Goal: Transaction & Acquisition: Download file/media

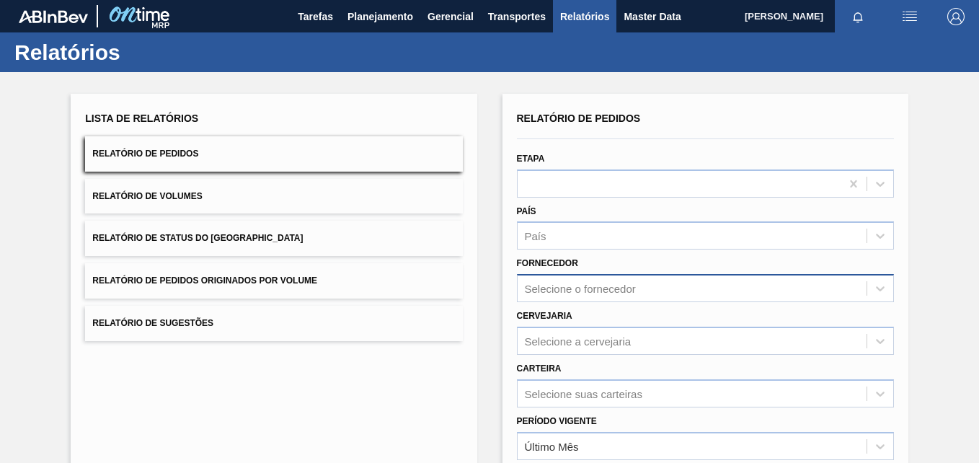
click at [569, 291] on div "Selecione o fornecedor" at bounding box center [580, 289] width 111 height 12
paste input "294494"
type input "294494"
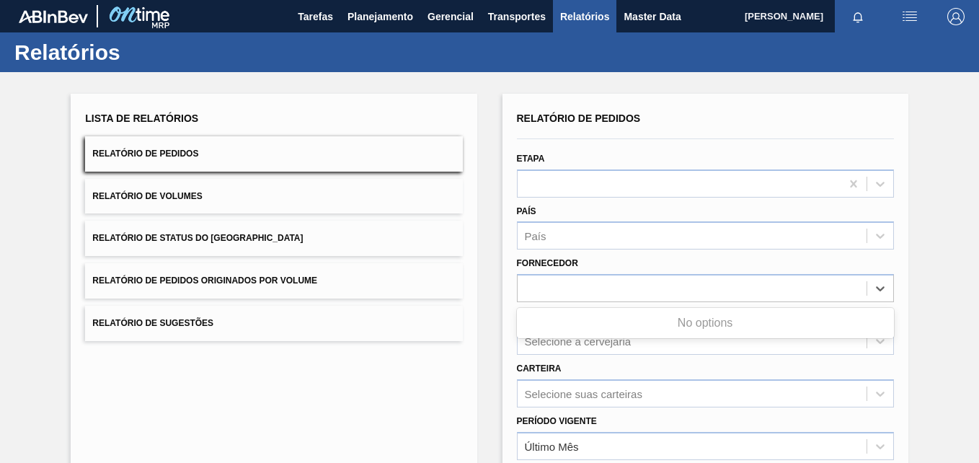
drag, startPoint x: 560, startPoint y: 279, endPoint x: 409, endPoint y: 273, distance: 151.5
click at [409, 273] on div "Lista de Relatórios Relatório de Pedidos Relatório de Volumes Relatório de Stat…" at bounding box center [489, 369] width 979 height 595
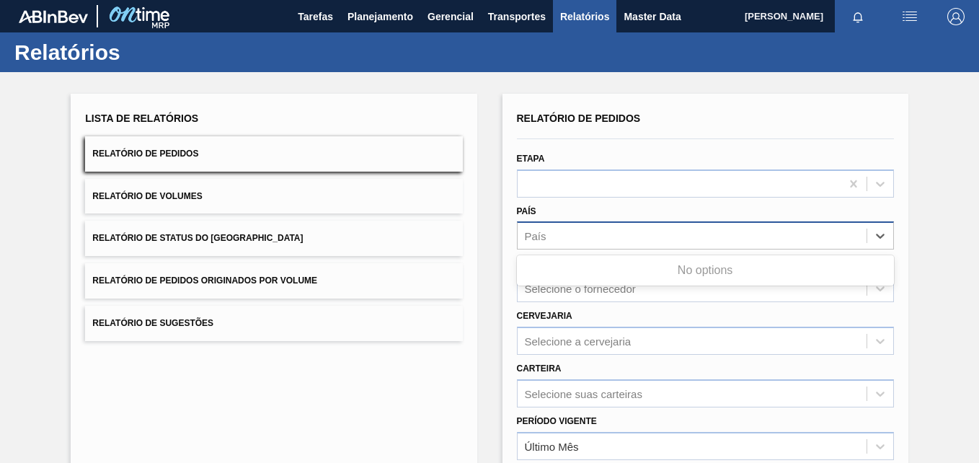
drag, startPoint x: 548, startPoint y: 223, endPoint x: 532, endPoint y: 232, distance: 18.1
click at [544, 225] on div "País" at bounding box center [705, 235] width 377 height 28
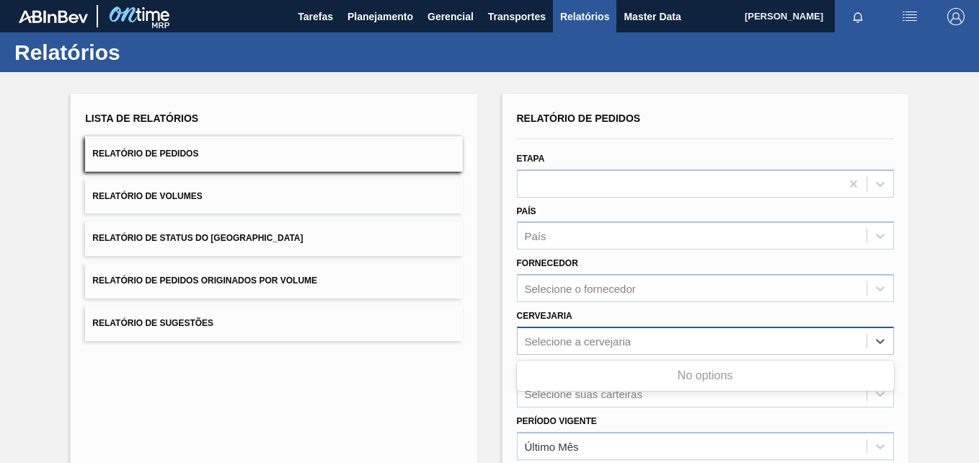
click at [553, 335] on div "Selecione a cervejaria" at bounding box center [578, 341] width 107 height 12
paste input "294494"
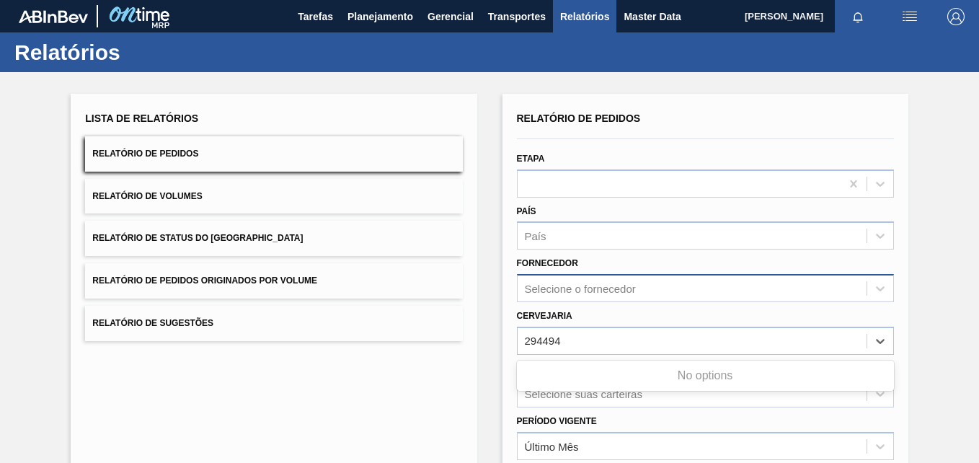
type input "294494"
click at [578, 287] on div "Selecione o fornecedor" at bounding box center [580, 289] width 111 height 12
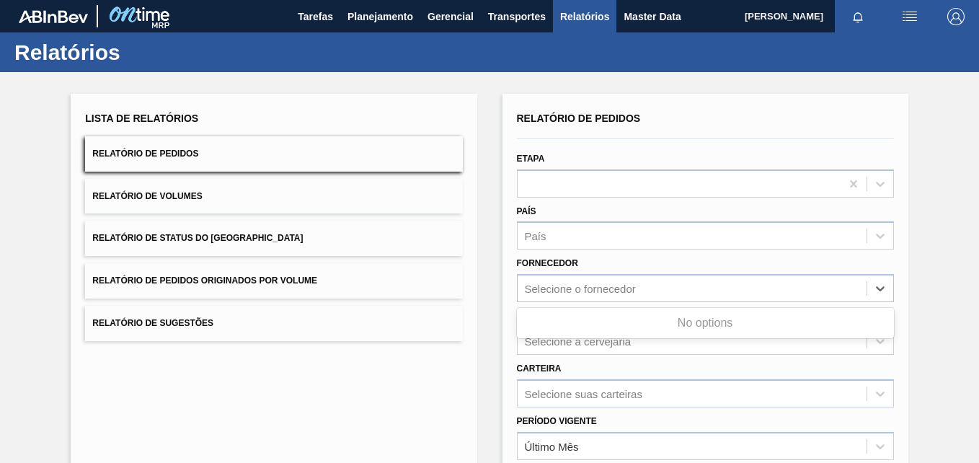
paste input "294494"
type input "294494"
click at [468, 313] on div "Lista de Relatórios Relatório de Pedidos Relatório de Volumes Relatório de Stat…" at bounding box center [274, 372] width 406 height 556
click at [575, 342] on div "Selecione a cervejaria" at bounding box center [578, 341] width 107 height 12
click at [561, 287] on div "Selecione o fornecedor" at bounding box center [580, 289] width 111 height 12
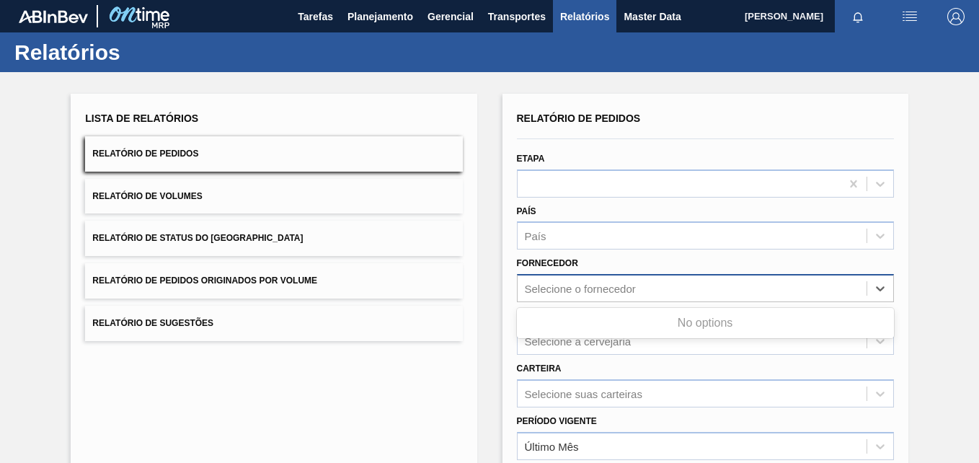
paste input "294494"
type input "294494"
paste input "294494"
type input "294494"
drag, startPoint x: 569, startPoint y: 282, endPoint x: 359, endPoint y: 286, distance: 209.8
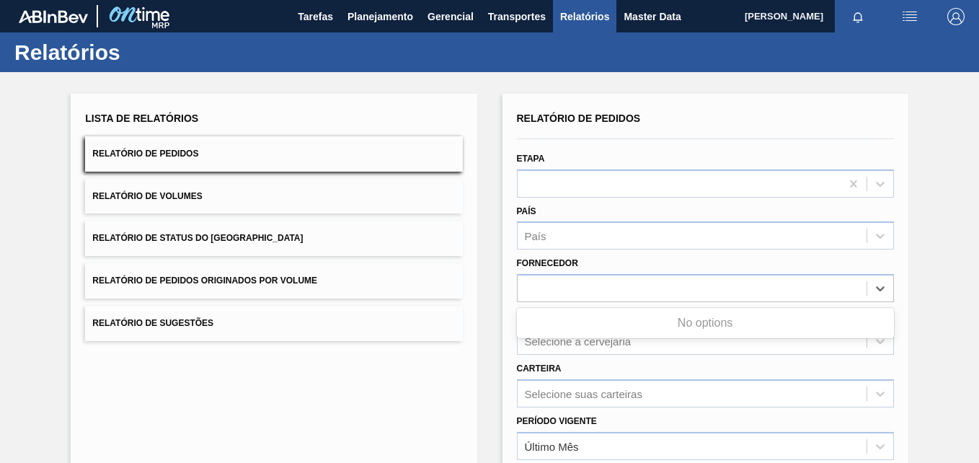
click at [361, 286] on div "Lista de Relatórios Relatório de Pedidos Relatório de Volumes Relatório de Stat…" at bounding box center [489, 369] width 979 height 595
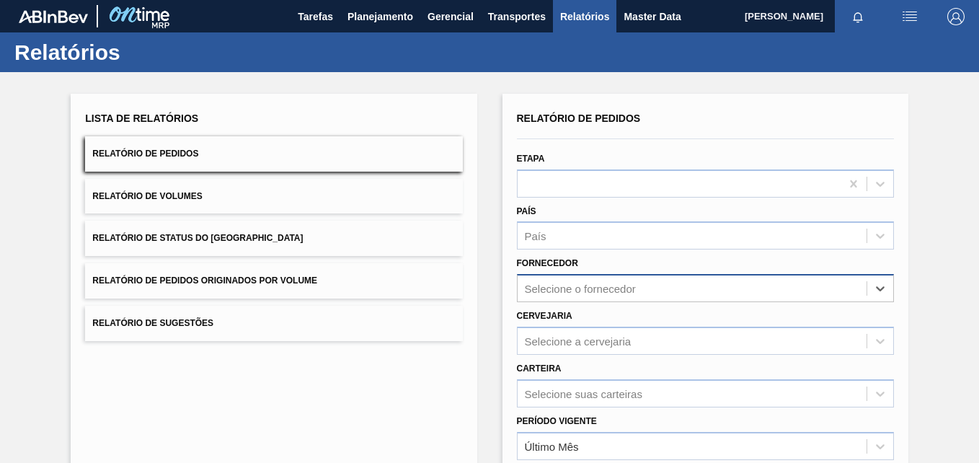
click at [554, 288] on div "Selecione o fornecedor" at bounding box center [580, 289] width 111 height 12
paste input "294494"
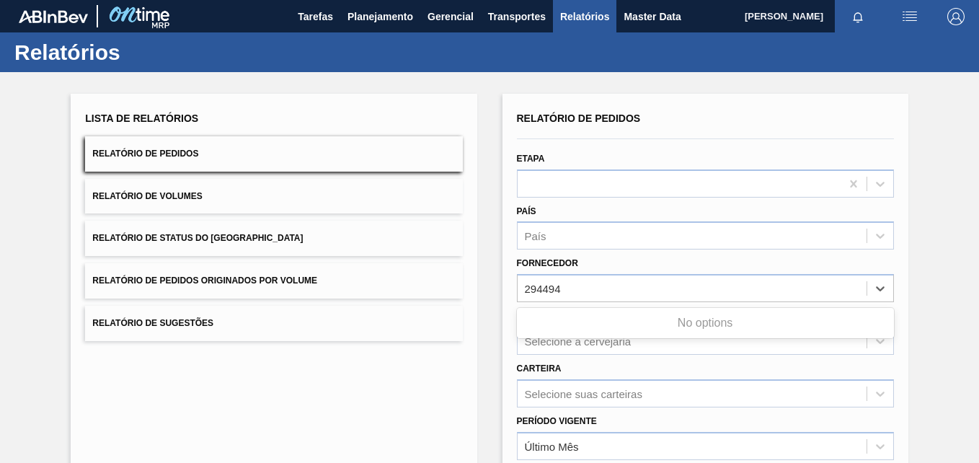
type input "294494"
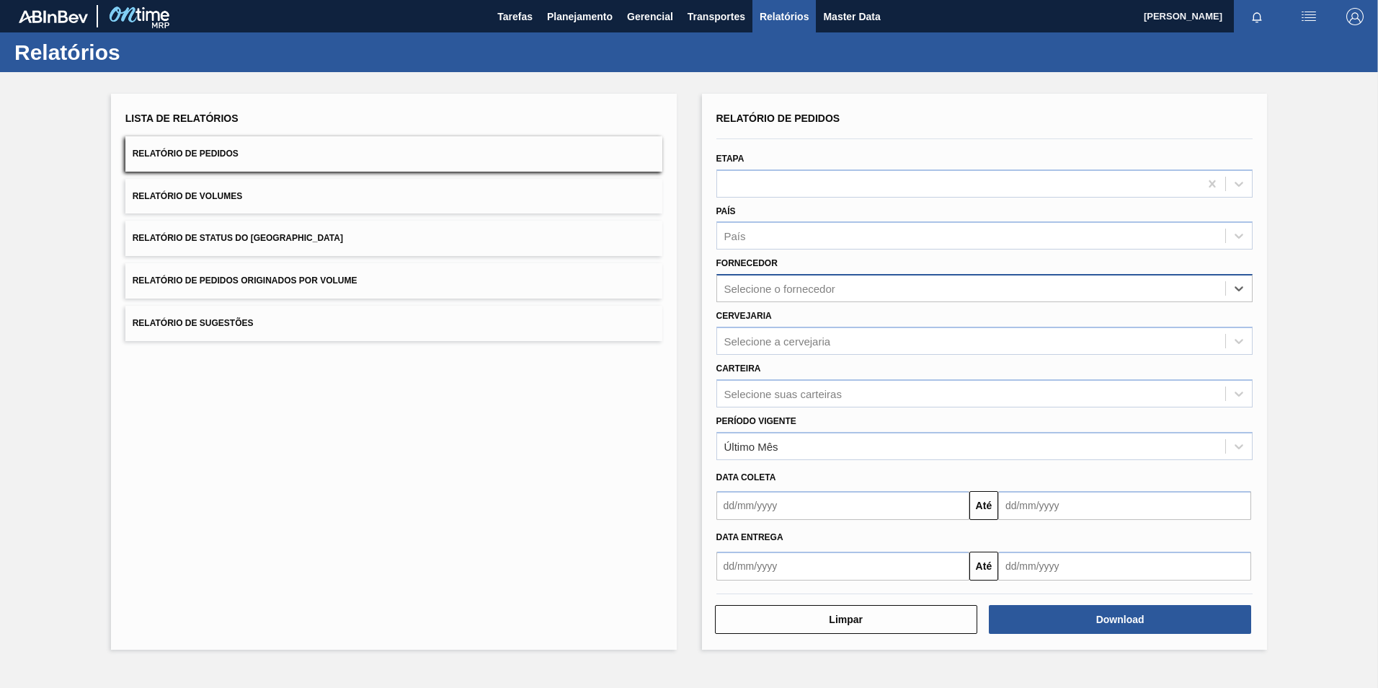
paste input "5800360430"
type input "5800360430"
drag, startPoint x: 801, startPoint y: 291, endPoint x: 691, endPoint y: 283, distance: 109.9
click at [691, 283] on div "Lista de Relatórios Relatório de Pedidos Relatório de Volumes Relatório de Stat…" at bounding box center [689, 369] width 1378 height 595
click at [781, 288] on div "Selecione o fornecedor" at bounding box center [780, 289] width 111 height 12
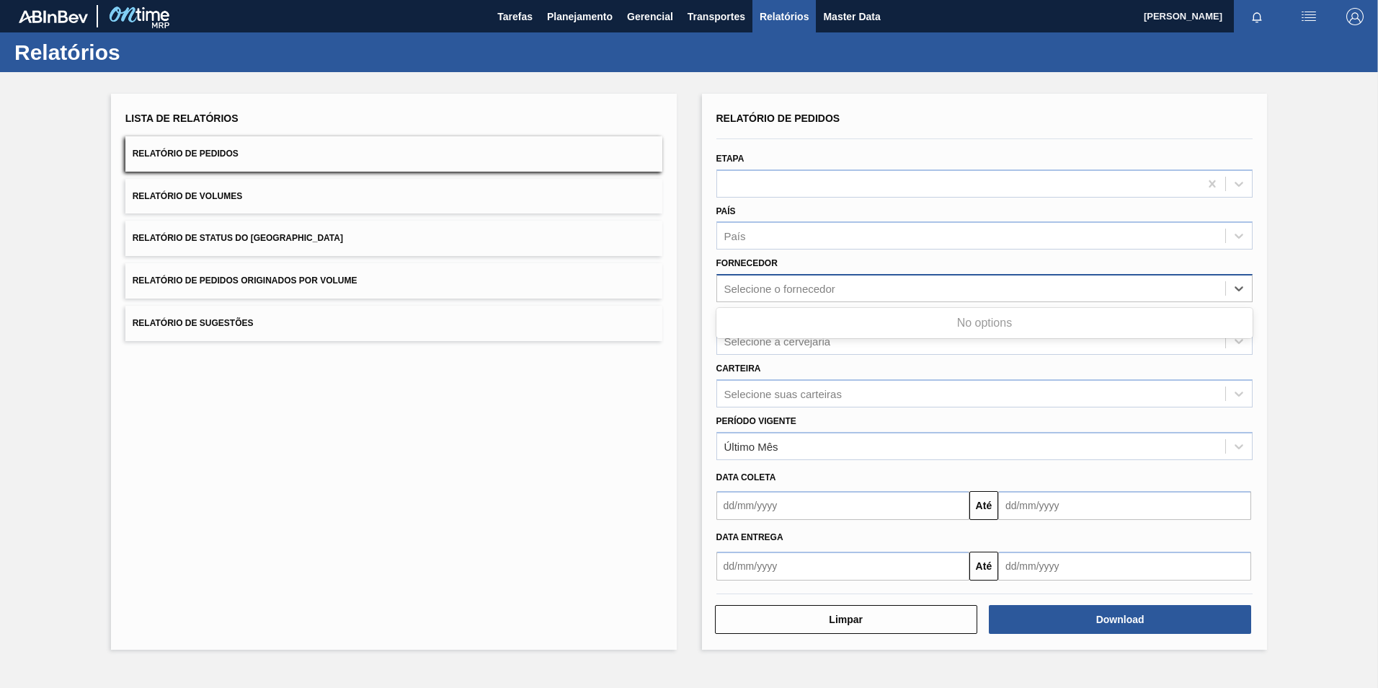
paste input "294062"
type input "294062"
paste input "280389"
type input "280389"
click at [794, 281] on div "Selecione o fornecedor" at bounding box center [971, 288] width 509 height 21
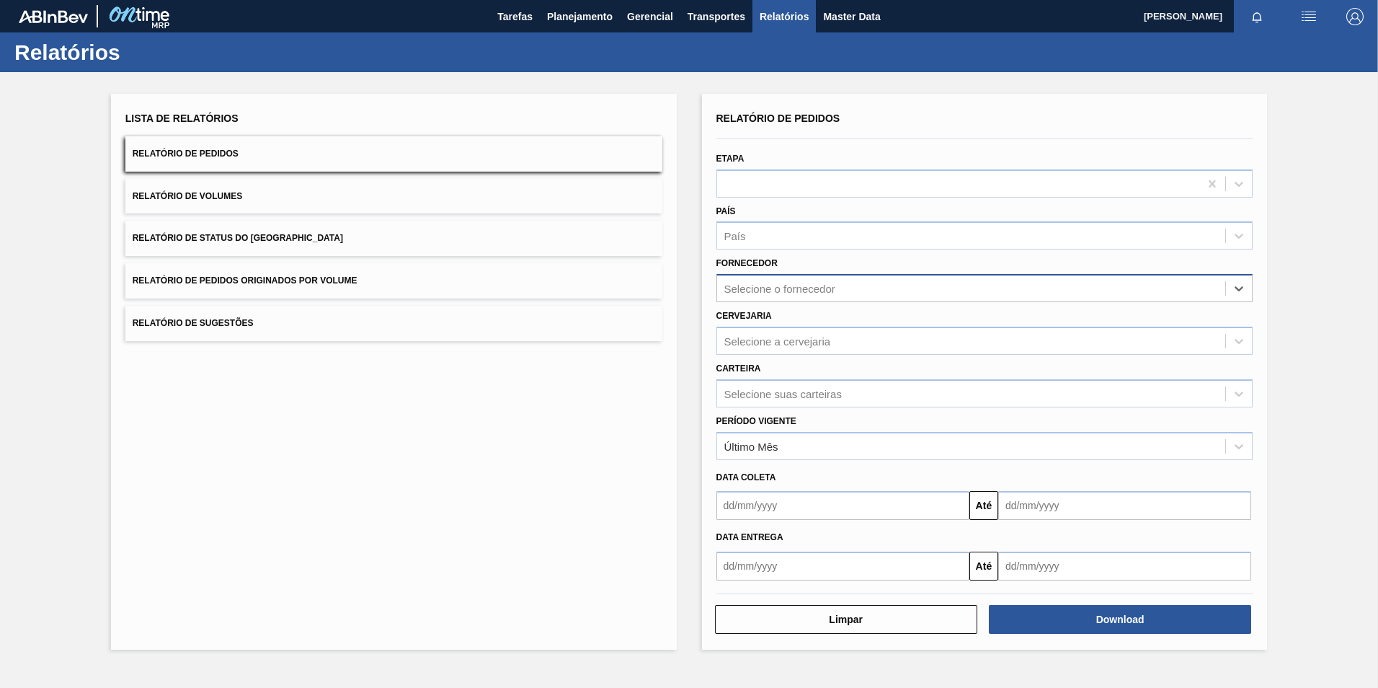
click at [793, 281] on div "Selecione o fornecedor" at bounding box center [971, 288] width 509 height 21
click at [789, 335] on div "Selecione a cervejaria" at bounding box center [778, 341] width 107 height 12
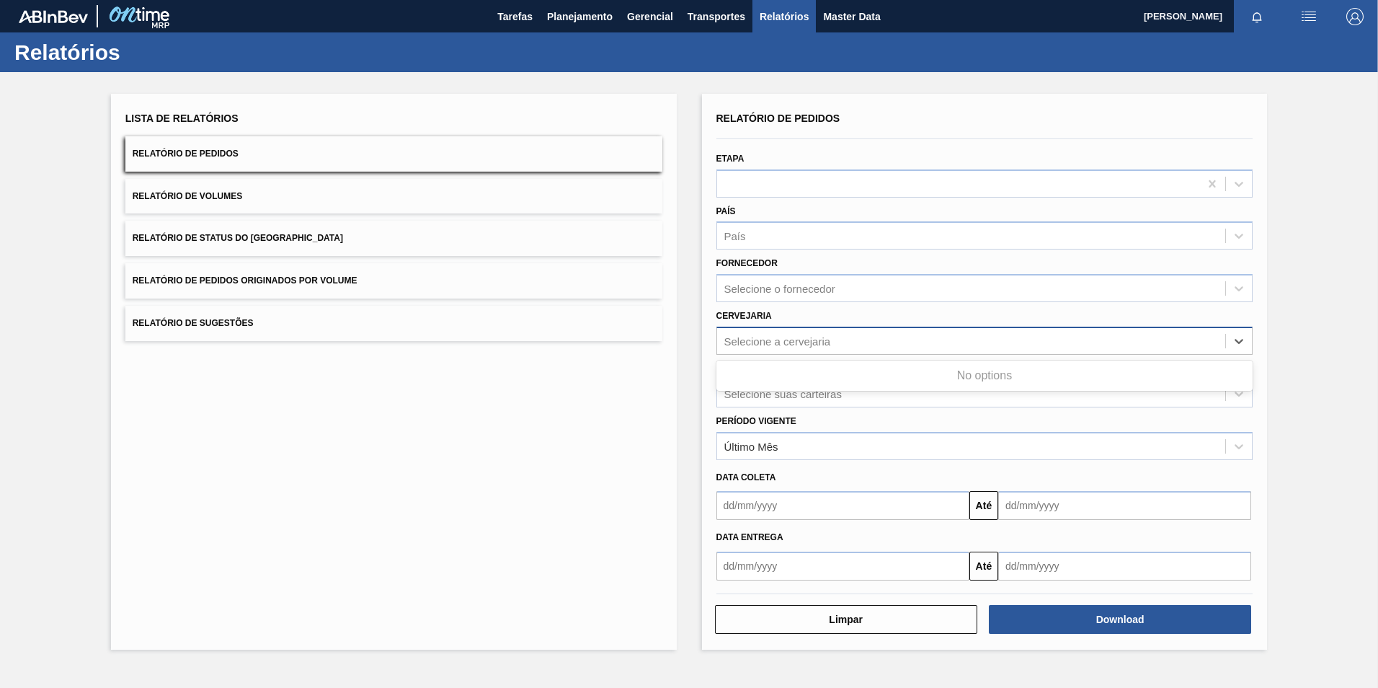
click at [789, 344] on div "Selecione a cervejaria" at bounding box center [778, 341] width 107 height 12
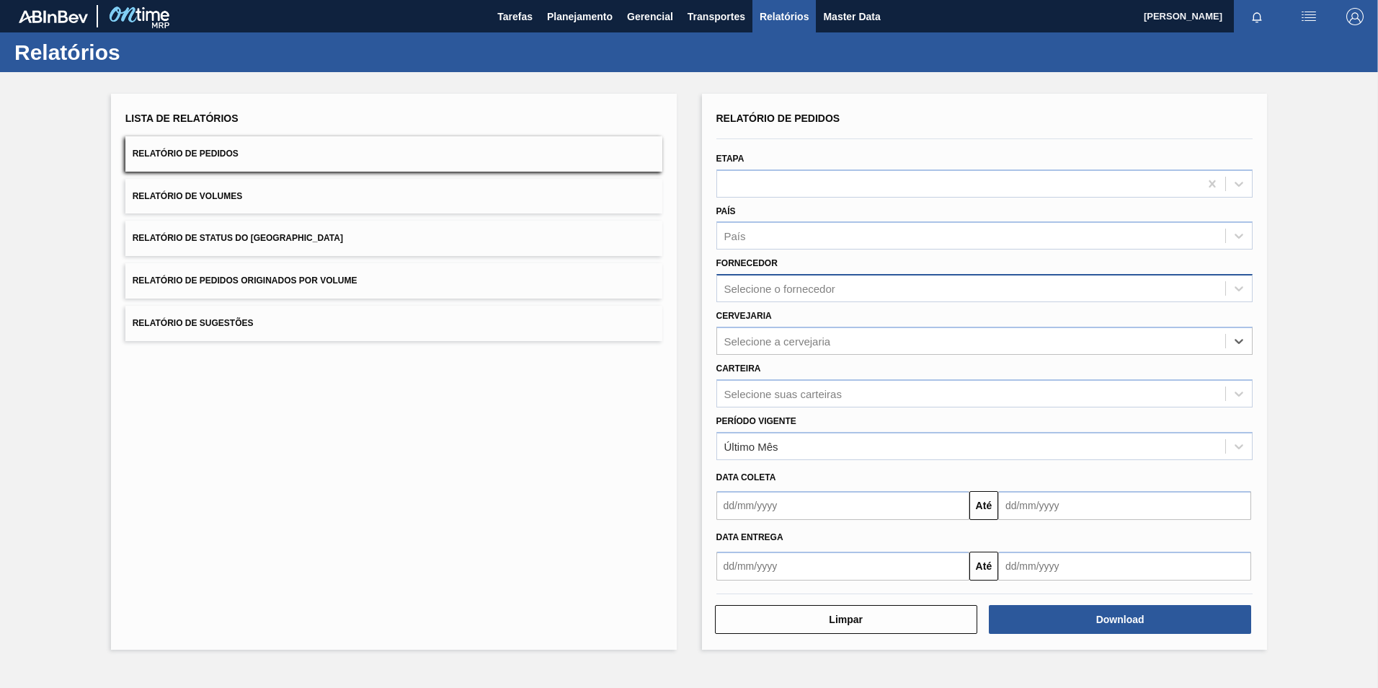
click at [778, 294] on div "Selecione o fornecedor" at bounding box center [780, 289] width 111 height 12
click at [810, 283] on div "Selecione o fornecedor" at bounding box center [780, 289] width 111 height 12
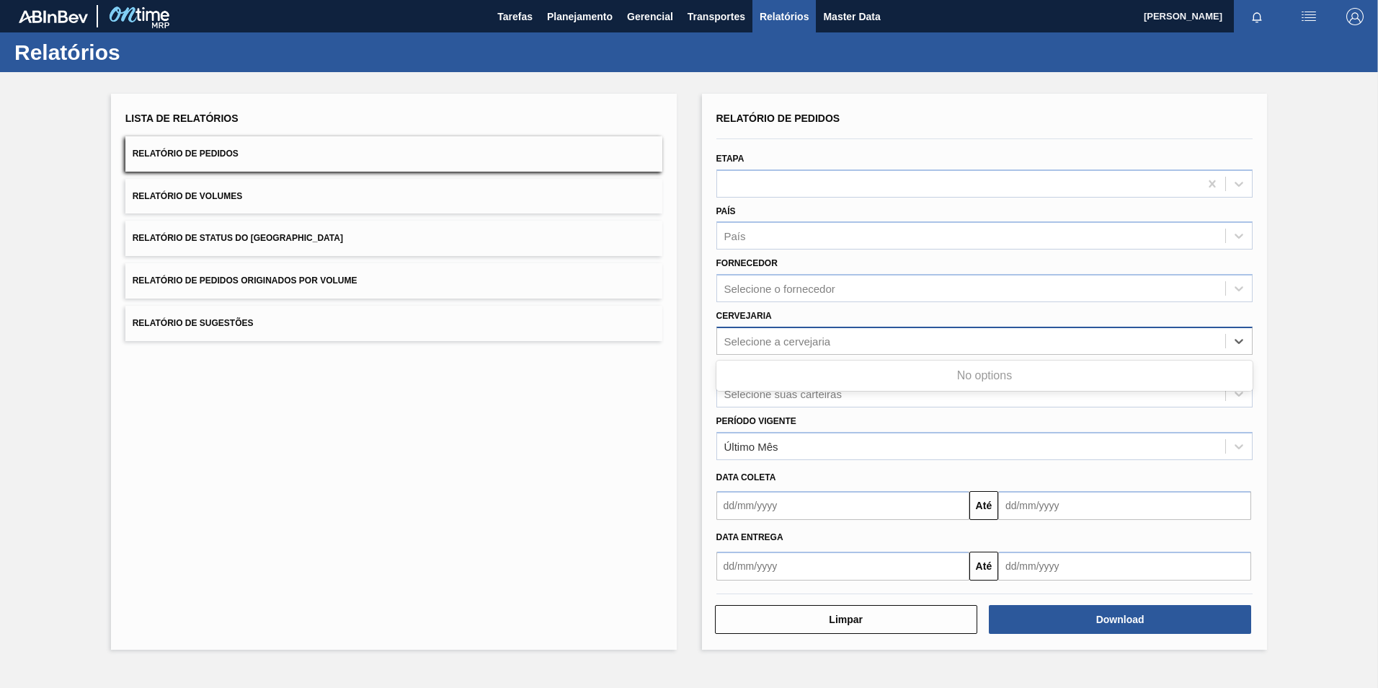
click at [776, 340] on div "Selecione a cervejaria" at bounding box center [778, 341] width 107 height 12
click at [784, 342] on div "Selecione a cervejaria" at bounding box center [778, 341] width 107 height 12
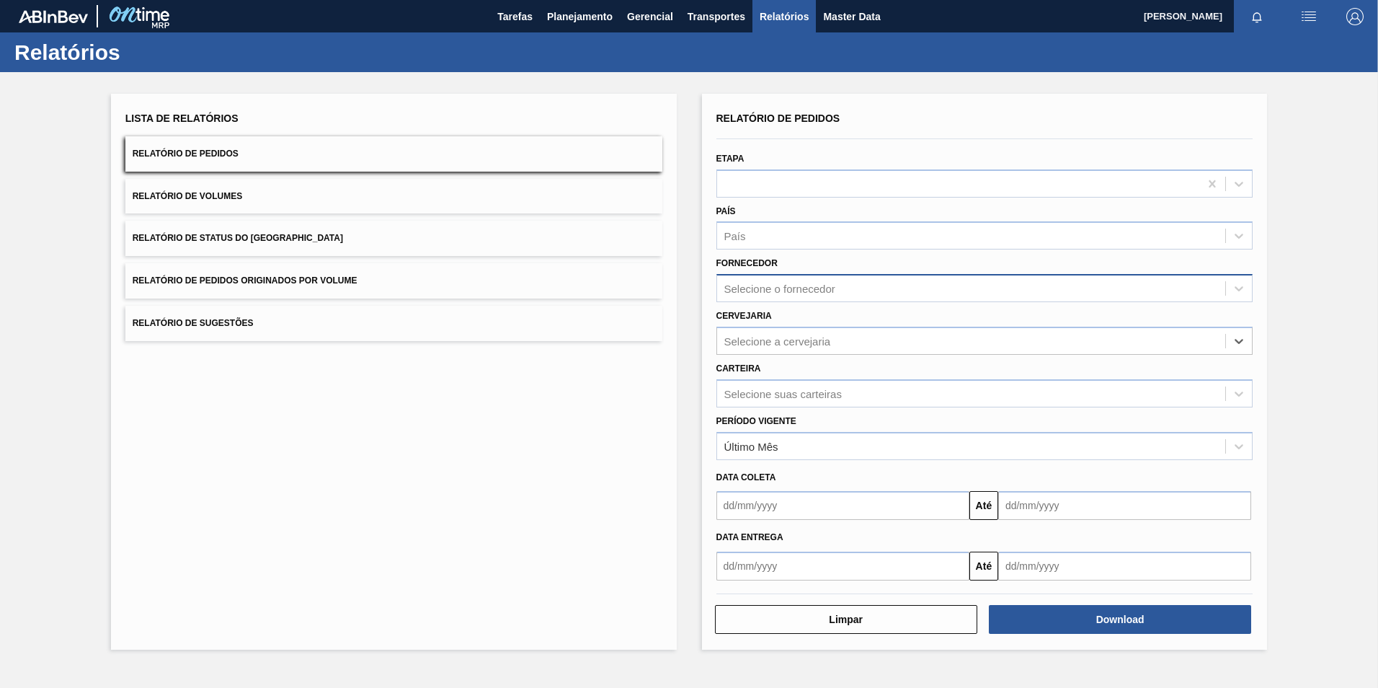
click at [766, 275] on div "Selecione o fornecedor" at bounding box center [985, 288] width 537 height 28
click at [763, 277] on div "Selecione o fornecedor" at bounding box center [985, 288] width 537 height 28
click at [770, 332] on div "Selecione a cervejaria" at bounding box center [971, 340] width 509 height 21
click at [773, 281] on div "Selecione o fornecedor" at bounding box center [971, 288] width 509 height 21
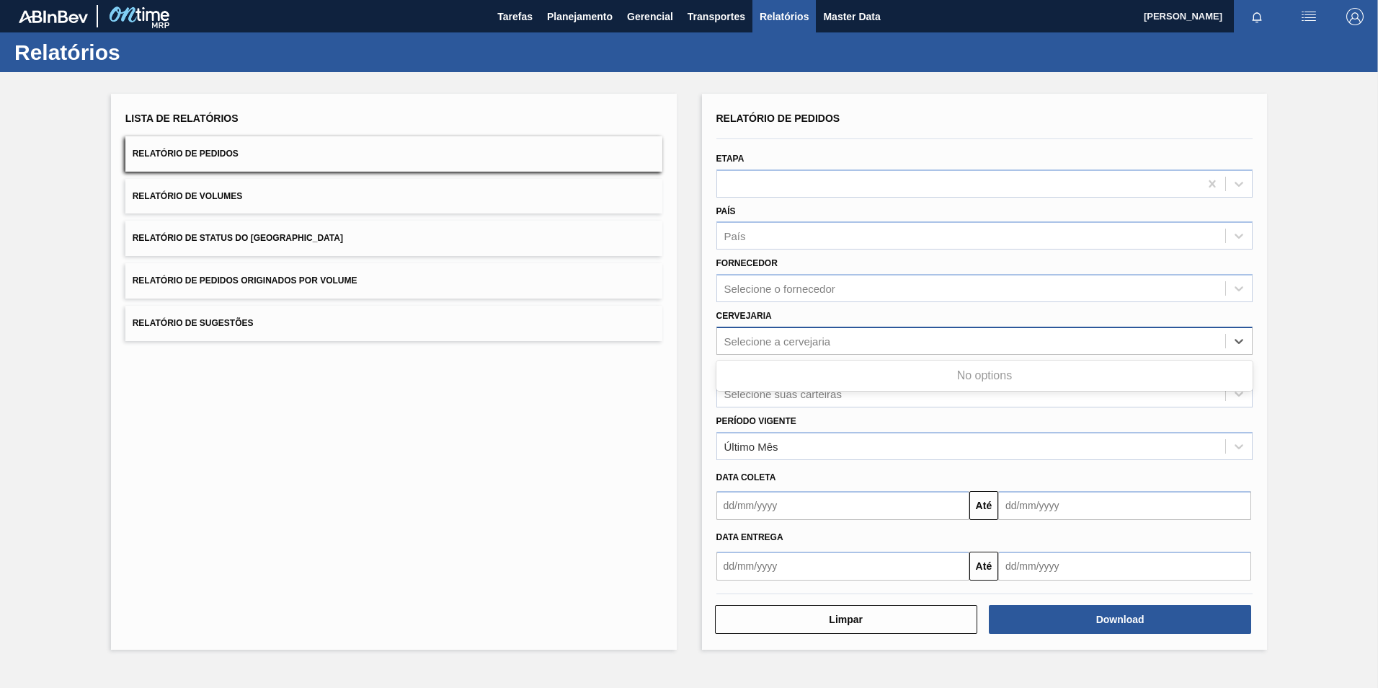
click at [766, 340] on div "Selecione a cervejaria" at bounding box center [778, 341] width 107 height 12
click at [769, 290] on div "Selecione o fornecedor" at bounding box center [780, 289] width 111 height 12
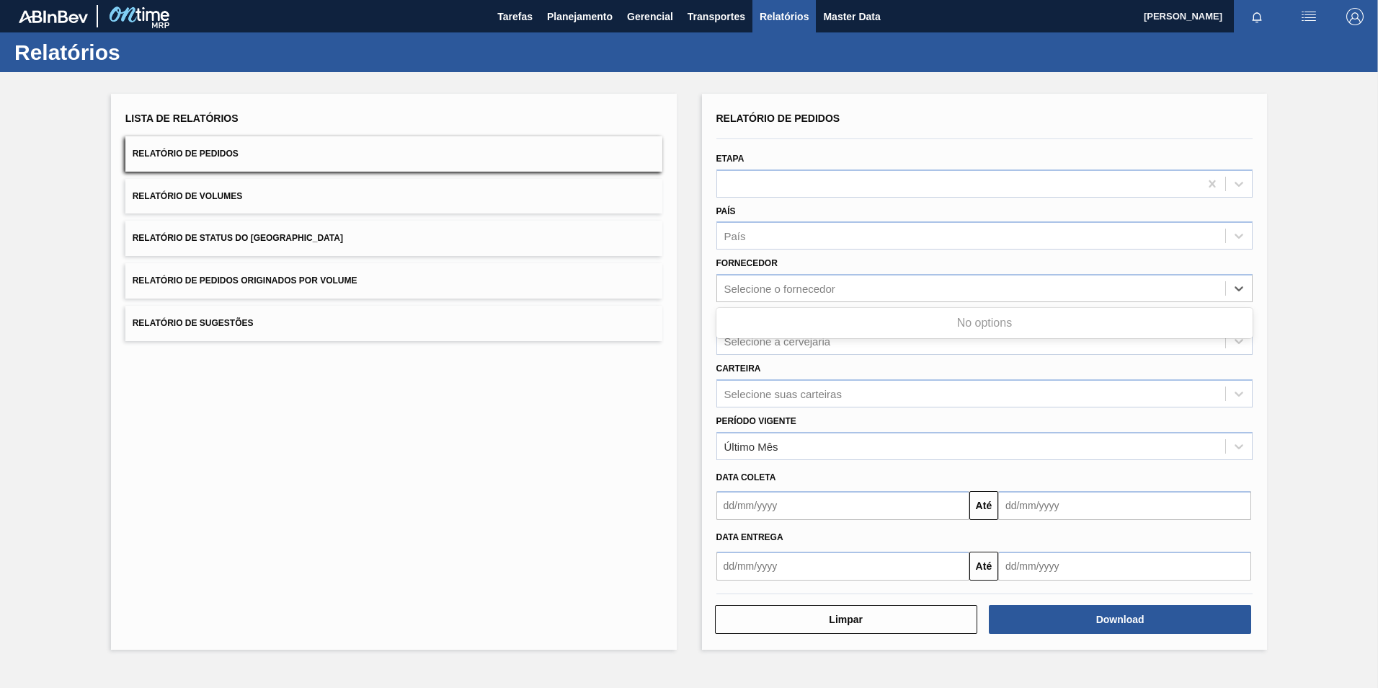
click at [768, 366] on div "Carteira Selecione suas carteiras" at bounding box center [985, 382] width 537 height 49
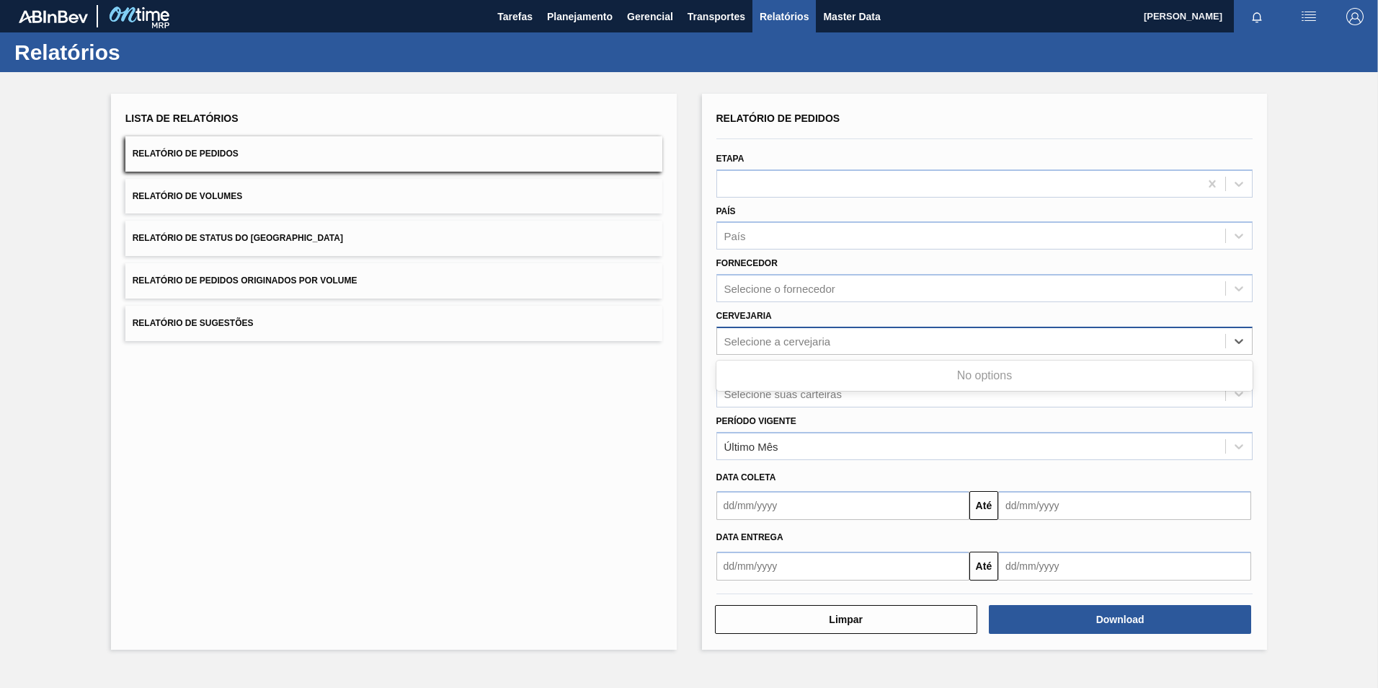
click at [768, 342] on div "Selecione a cervejaria" at bounding box center [778, 341] width 107 height 12
type input "br02"
click at [781, 337] on div "Selecione a cervejaria" at bounding box center [778, 341] width 107 height 12
click at [784, 340] on div "Selecione a cervejaria" at bounding box center [778, 341] width 107 height 12
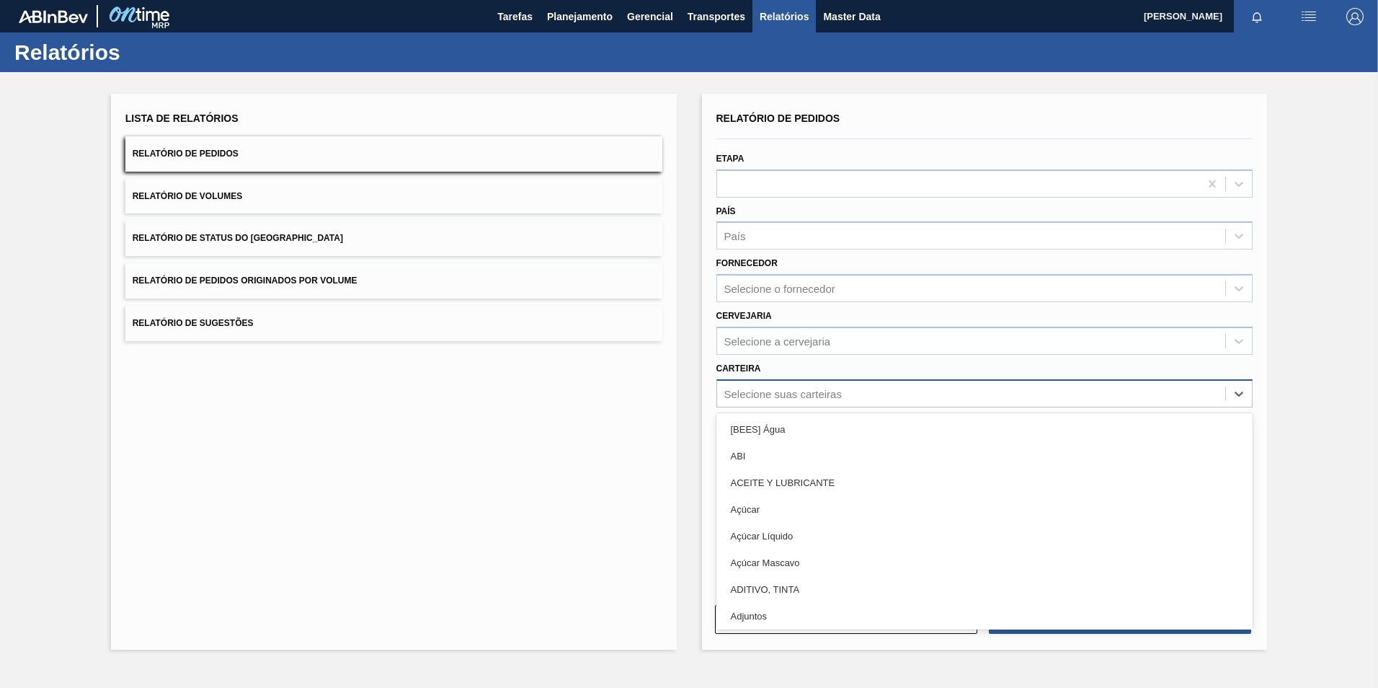
click at [786, 387] on div "Selecione suas carteiras" at bounding box center [784, 393] width 118 height 12
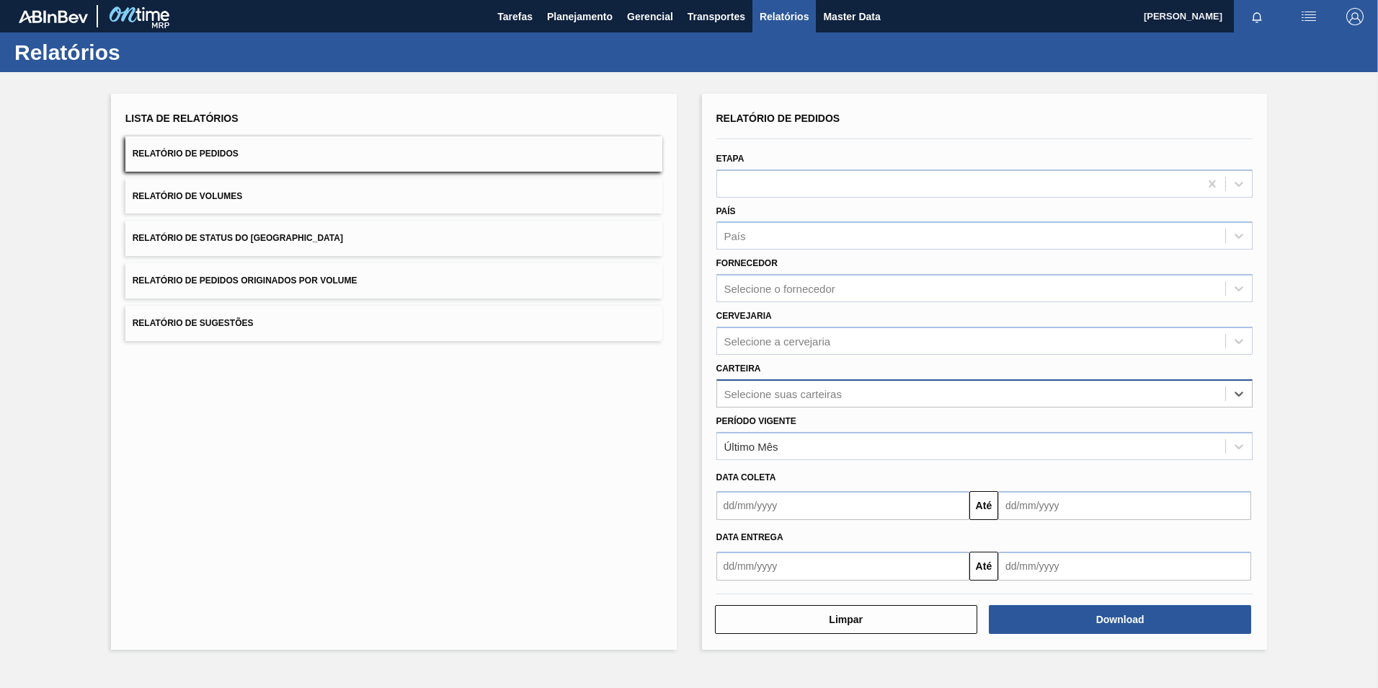
click at [786, 387] on div "Selecione suas carteiras" at bounding box center [784, 393] width 118 height 12
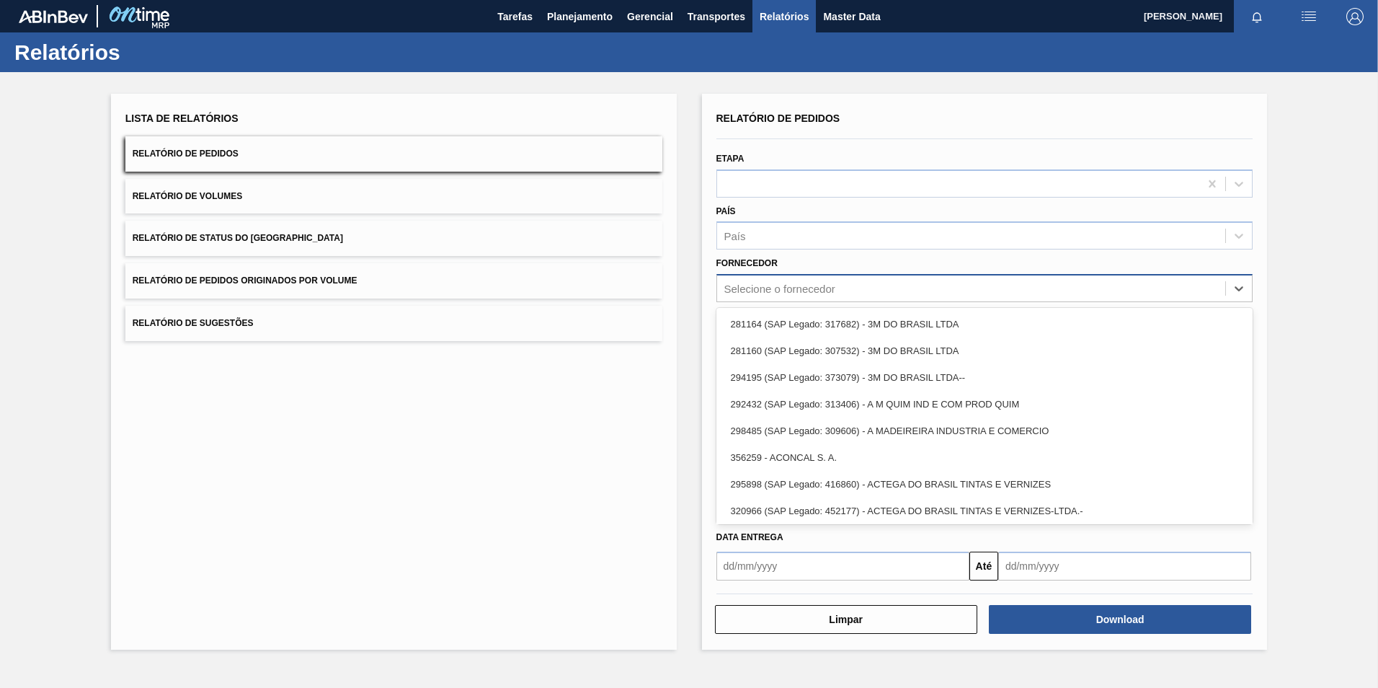
click at [771, 284] on div "Selecione o fornecedor" at bounding box center [780, 289] width 111 height 12
paste input "280389"
type input "280389"
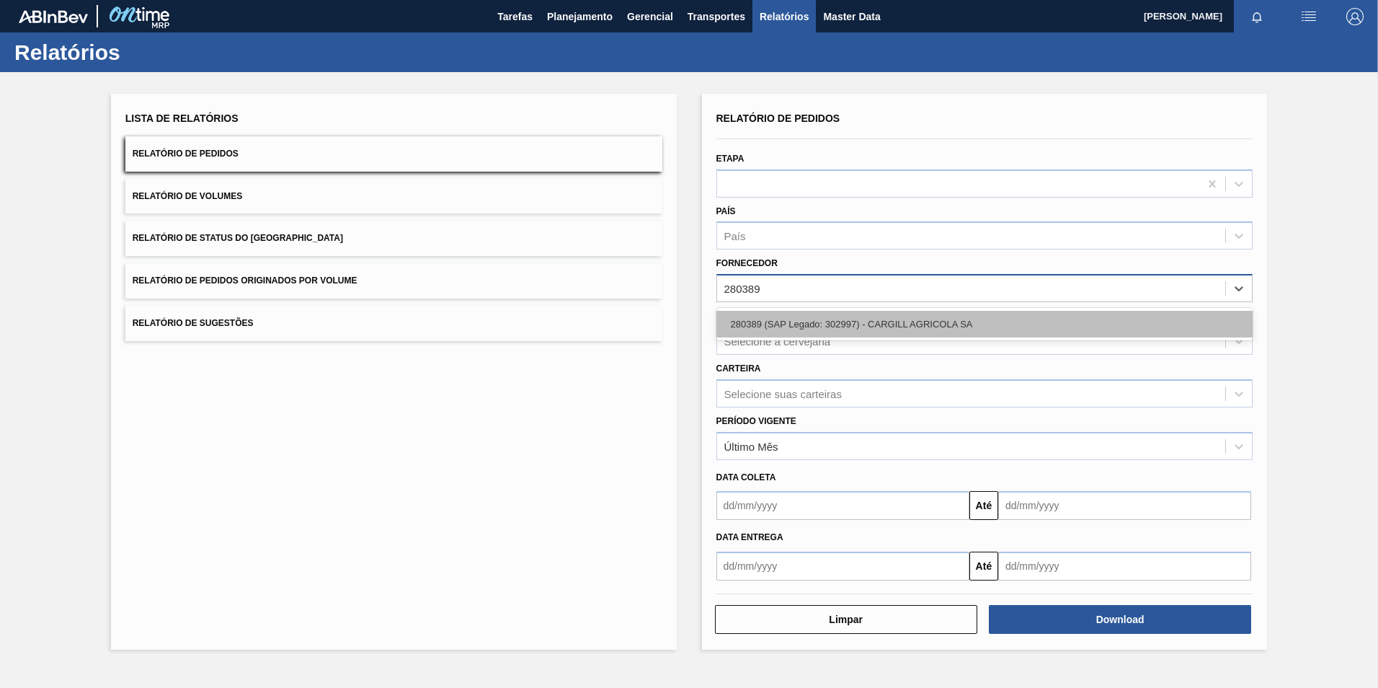
click at [782, 316] on div "280389 (SAP Legado: 302997) - CARGILL AGRICOLA SA" at bounding box center [985, 324] width 537 height 27
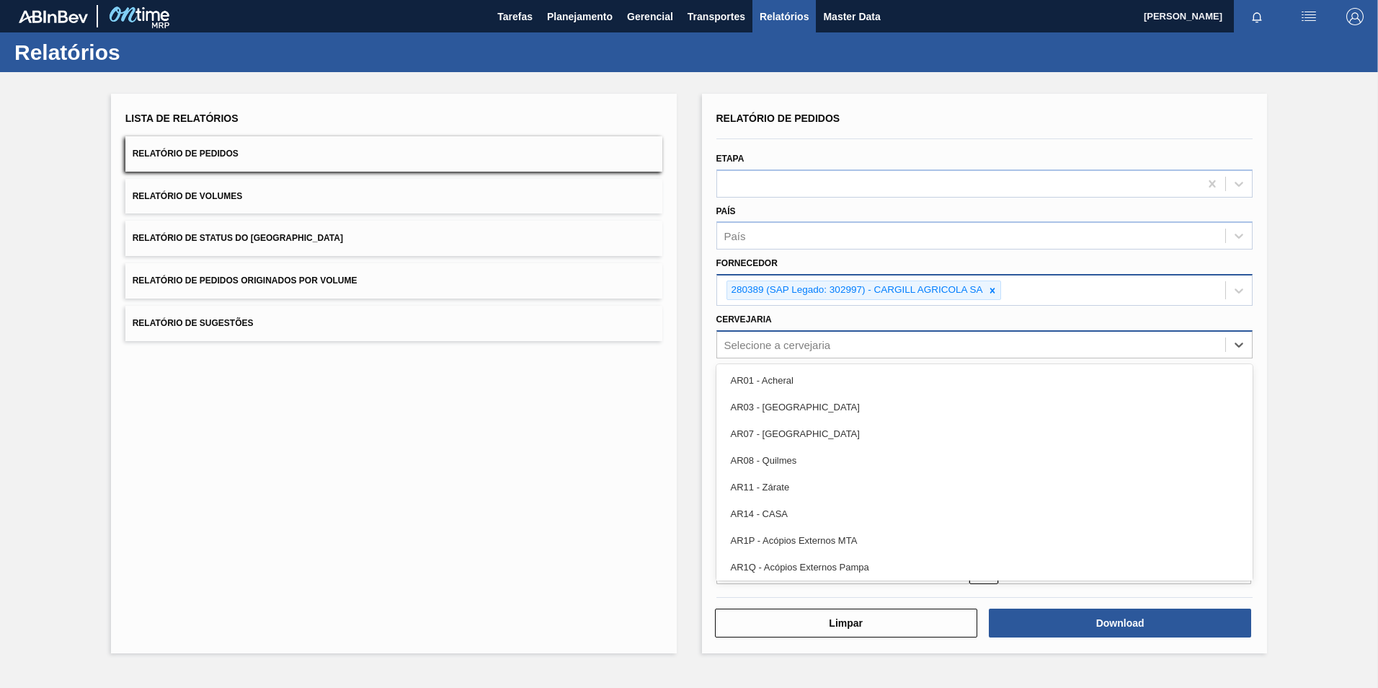
click at [753, 346] on div "Selecione a cervejaria" at bounding box center [778, 344] width 107 height 12
type input "br17"
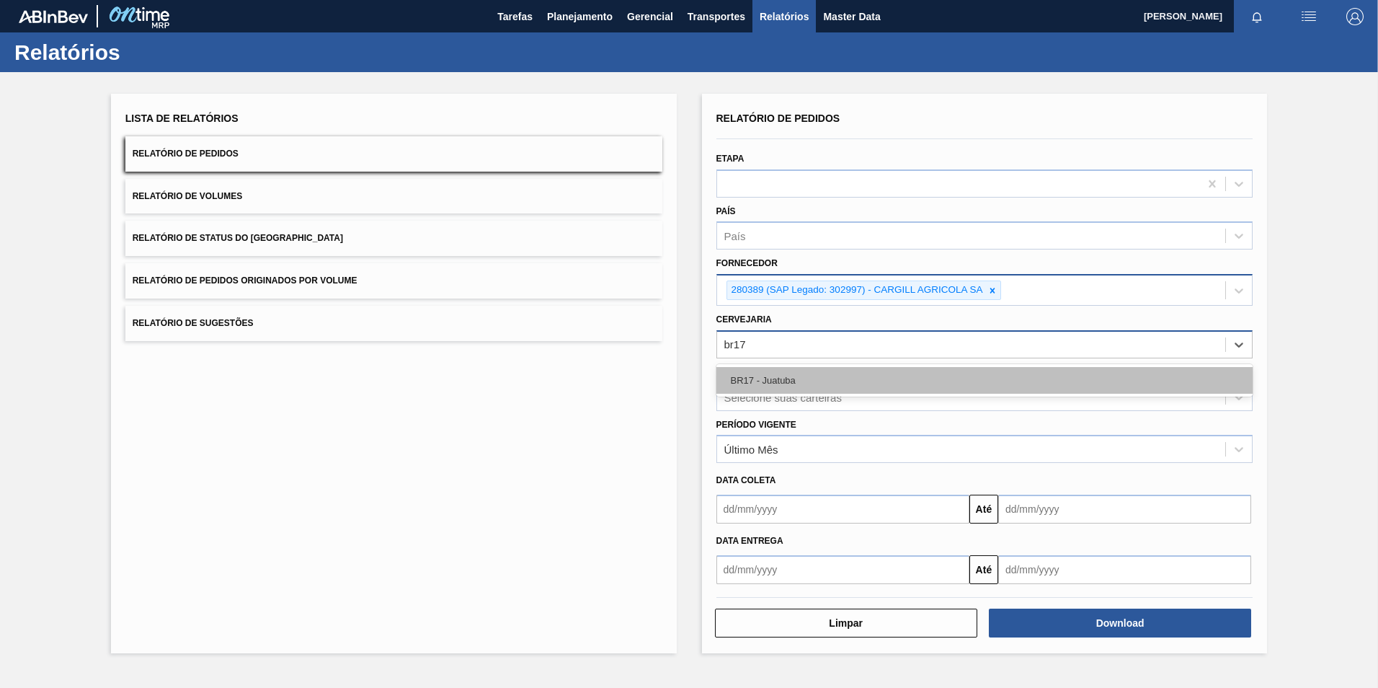
click at [769, 383] on div "BR17 - Juatuba" at bounding box center [985, 380] width 537 height 27
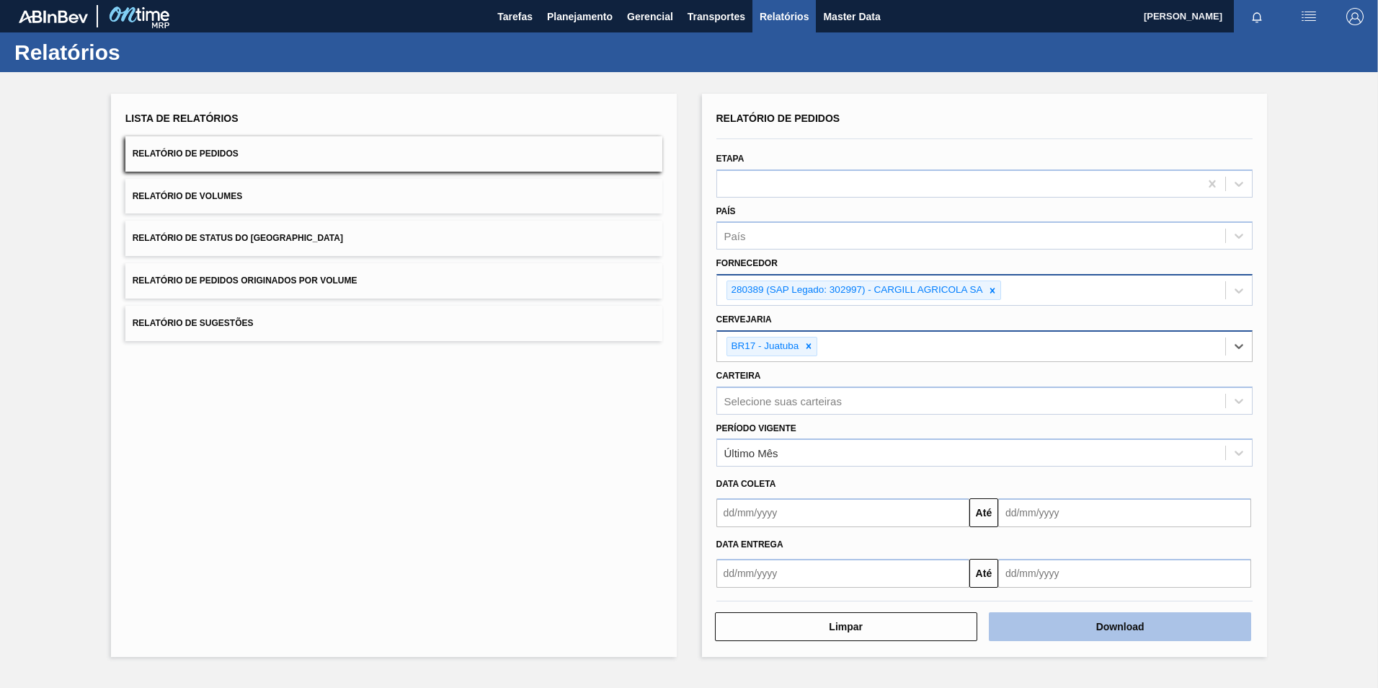
click at [1061, 619] on button "Download" at bounding box center [1120, 626] width 262 height 29
click at [993, 293] on icon at bounding box center [993, 290] width 10 height 10
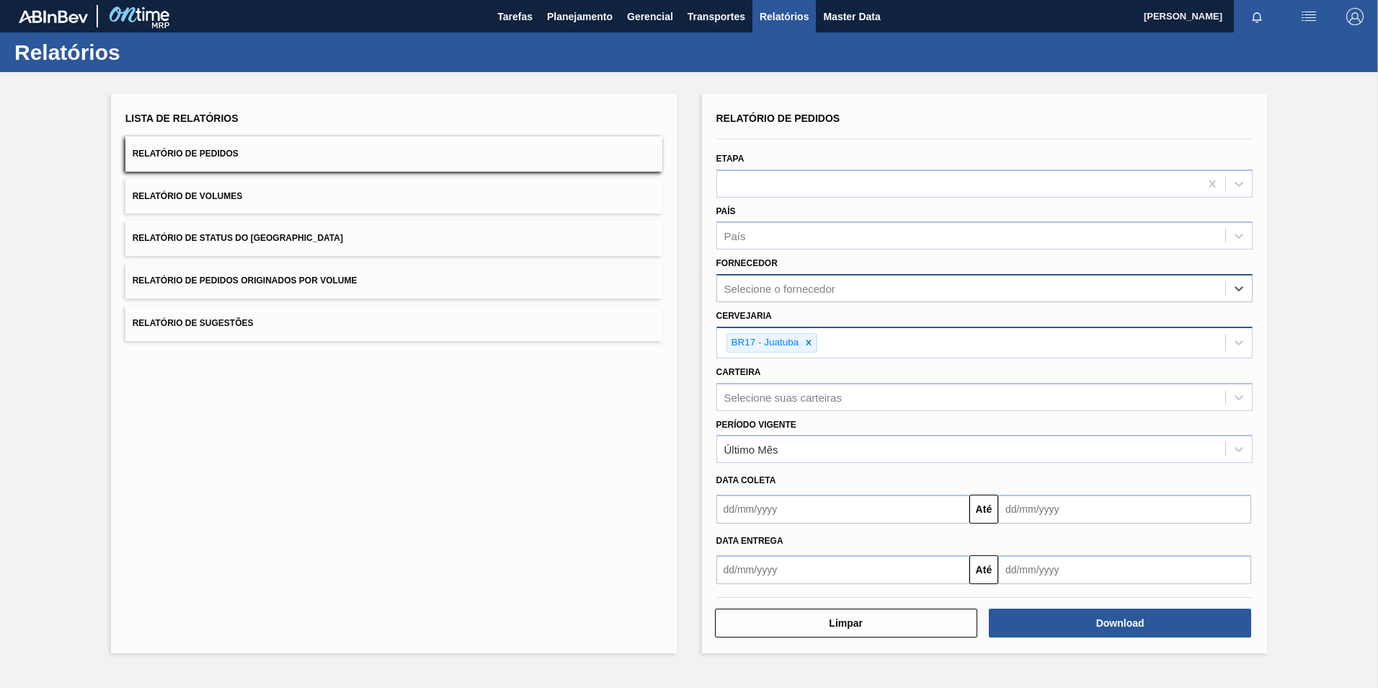
paste input "5800360050"
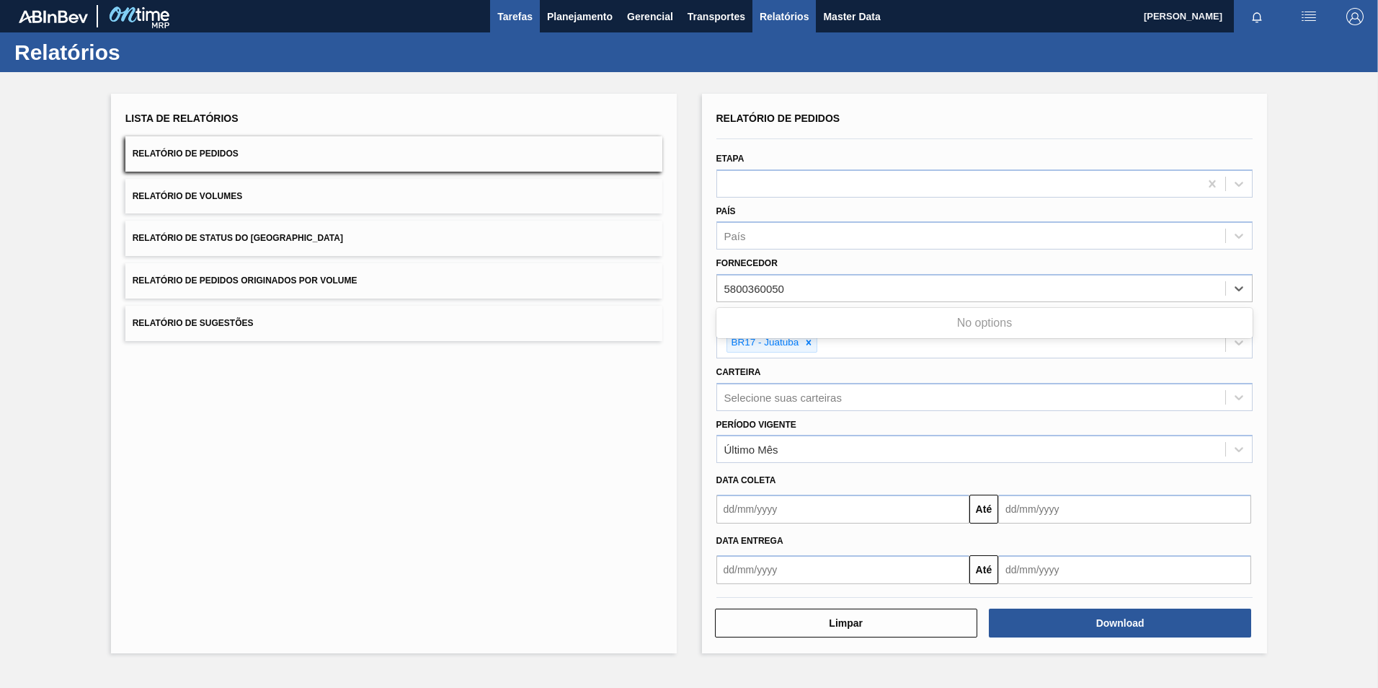
type input "5800360050"
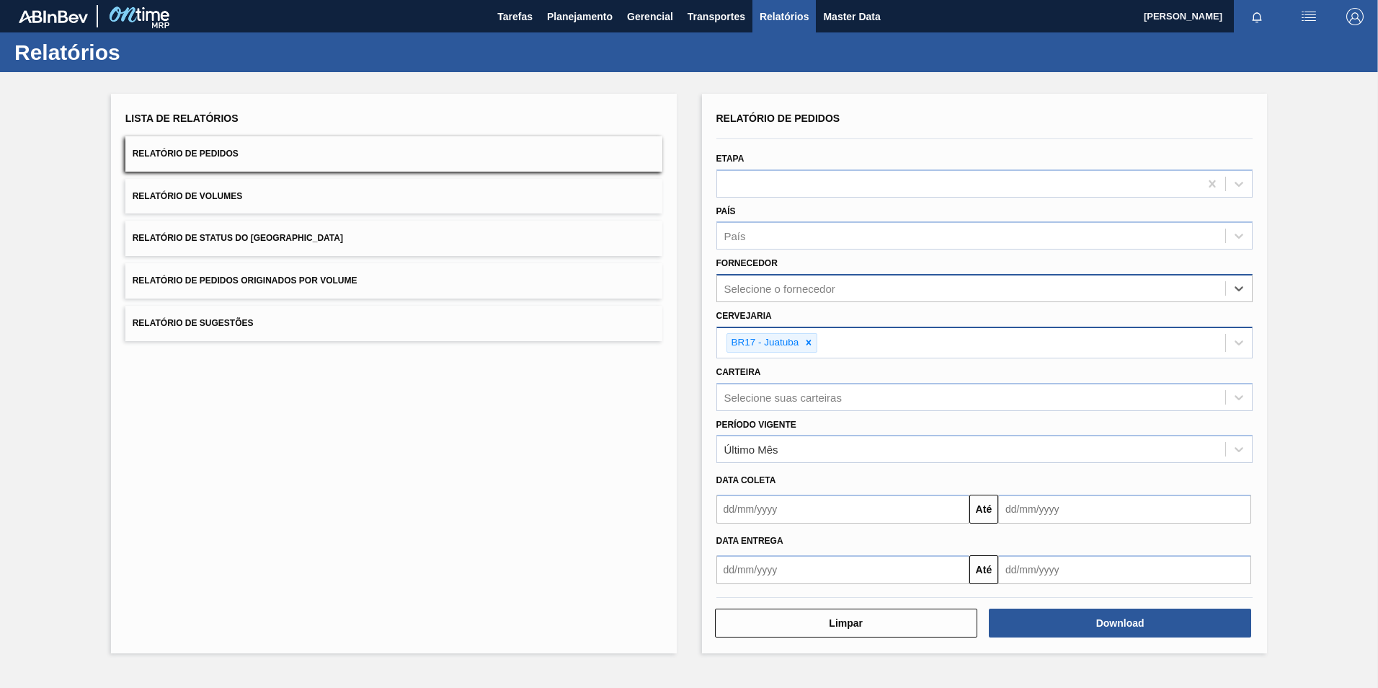
click at [789, 283] on div "Selecione o fornecedor" at bounding box center [780, 289] width 111 height 12
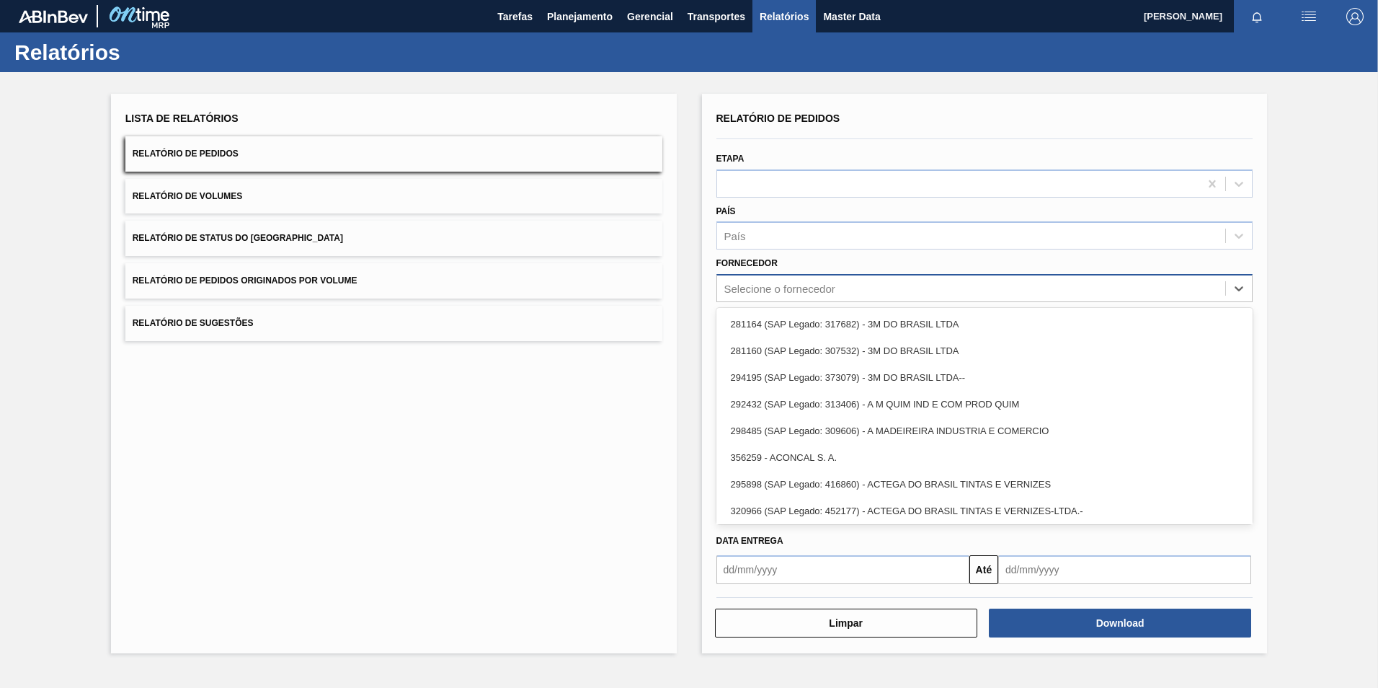
paste input "327858"
type input "327858"
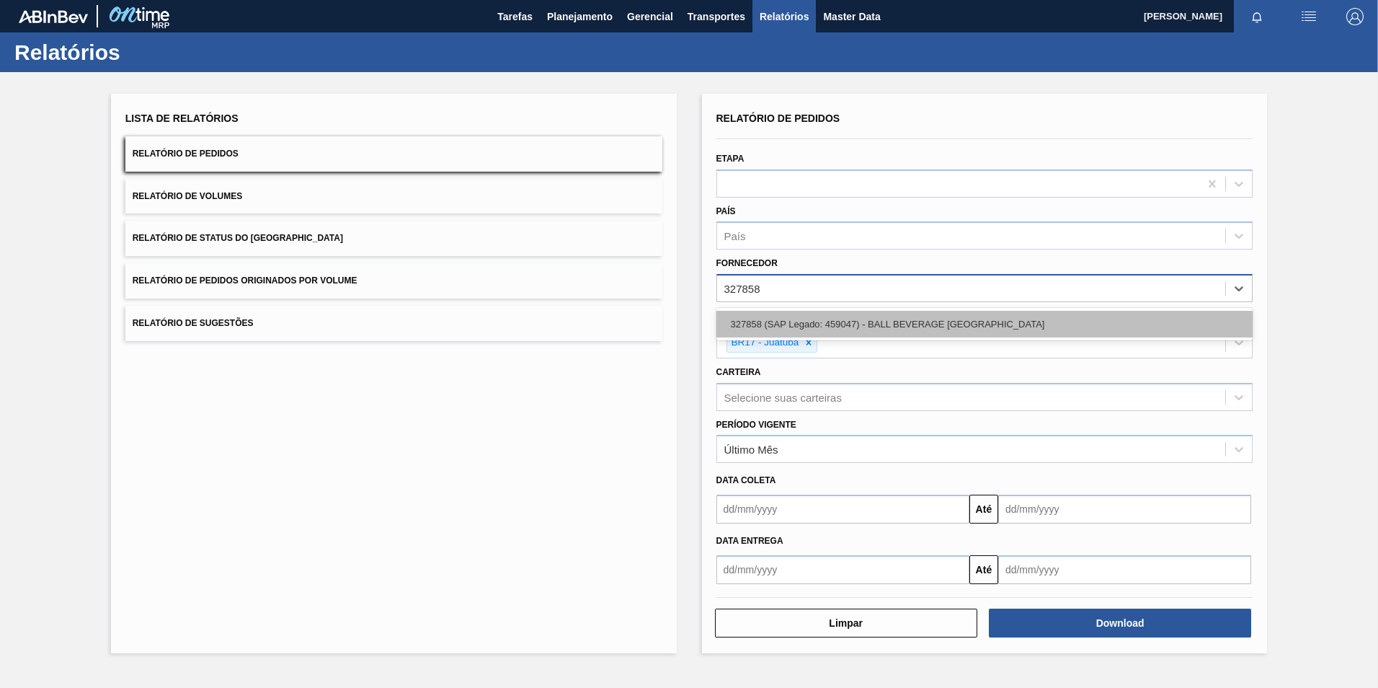
click at [810, 323] on div "327858 (SAP Legado: 459047) - BALL BEVERAGE CAN SOUTH AMERICA" at bounding box center [985, 324] width 537 height 27
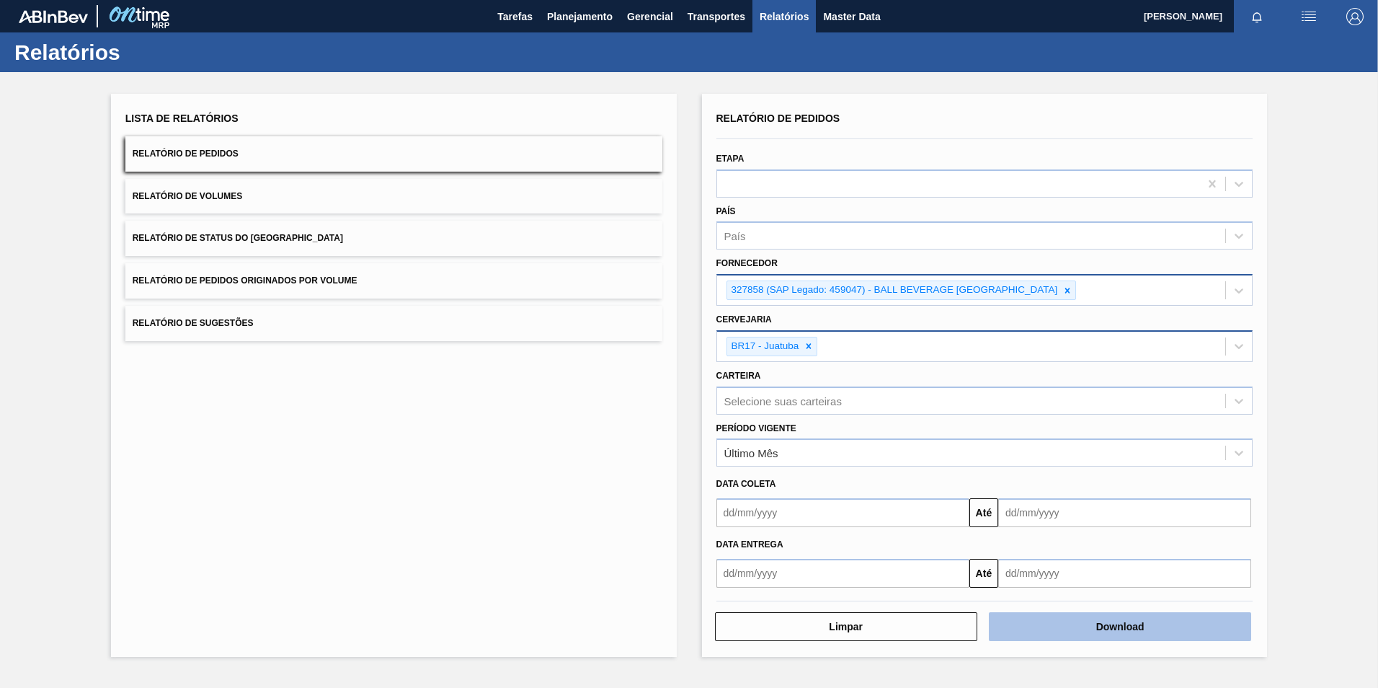
click at [1108, 616] on button "Download" at bounding box center [1120, 626] width 262 height 29
click at [1067, 292] on icon at bounding box center [1068, 290] width 10 height 10
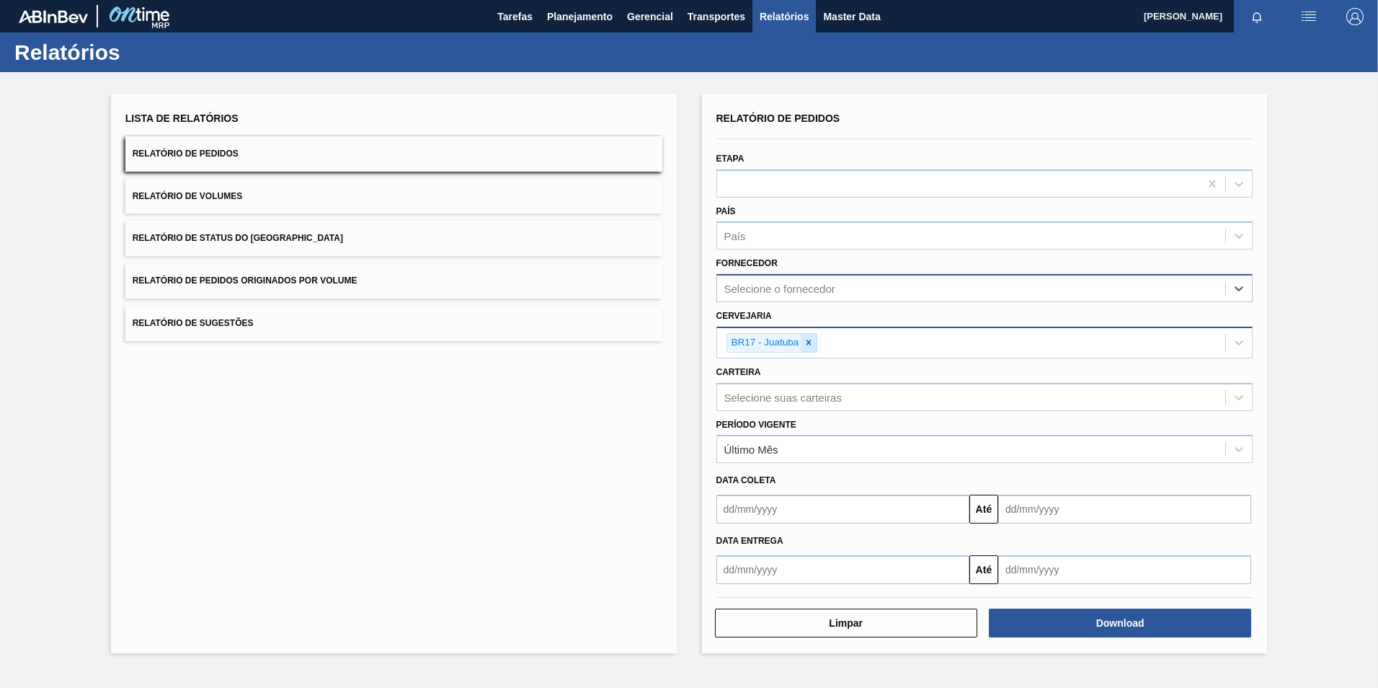
click at [810, 342] on icon at bounding box center [809, 342] width 5 height 5
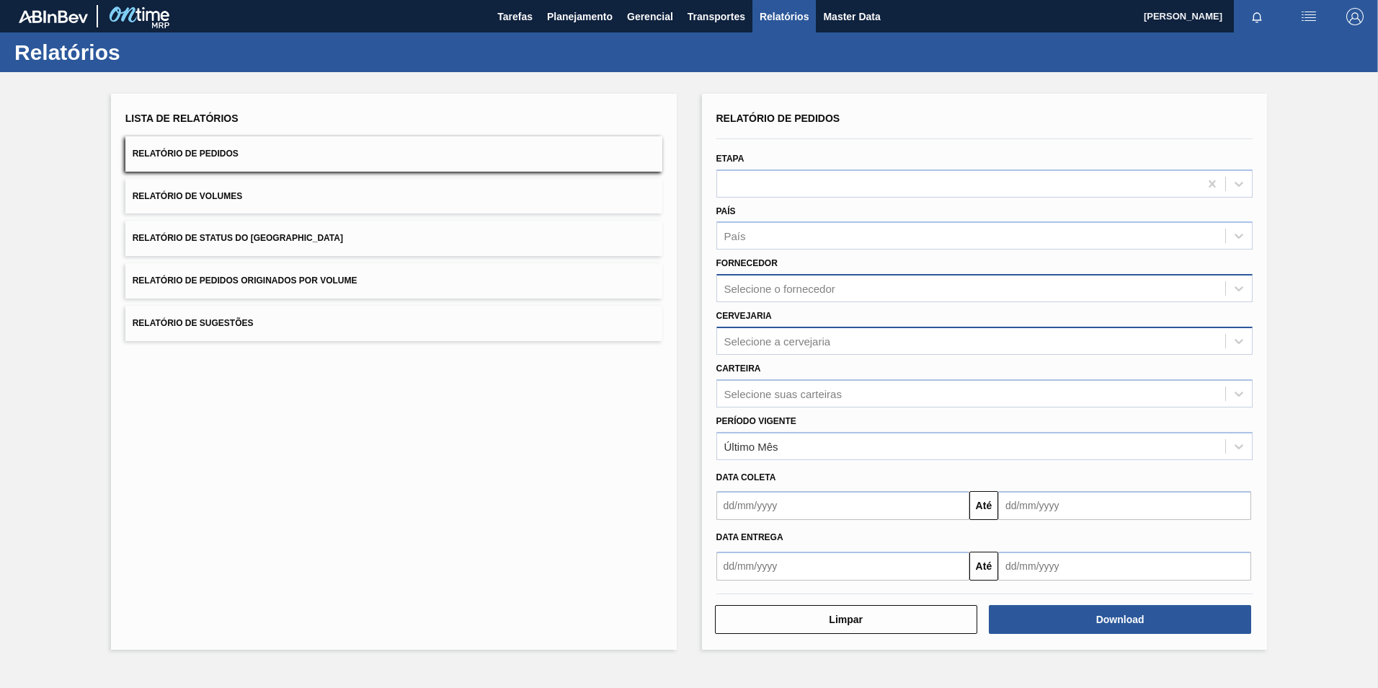
click at [842, 287] on div "Selecione o fornecedor" at bounding box center [971, 288] width 509 height 21
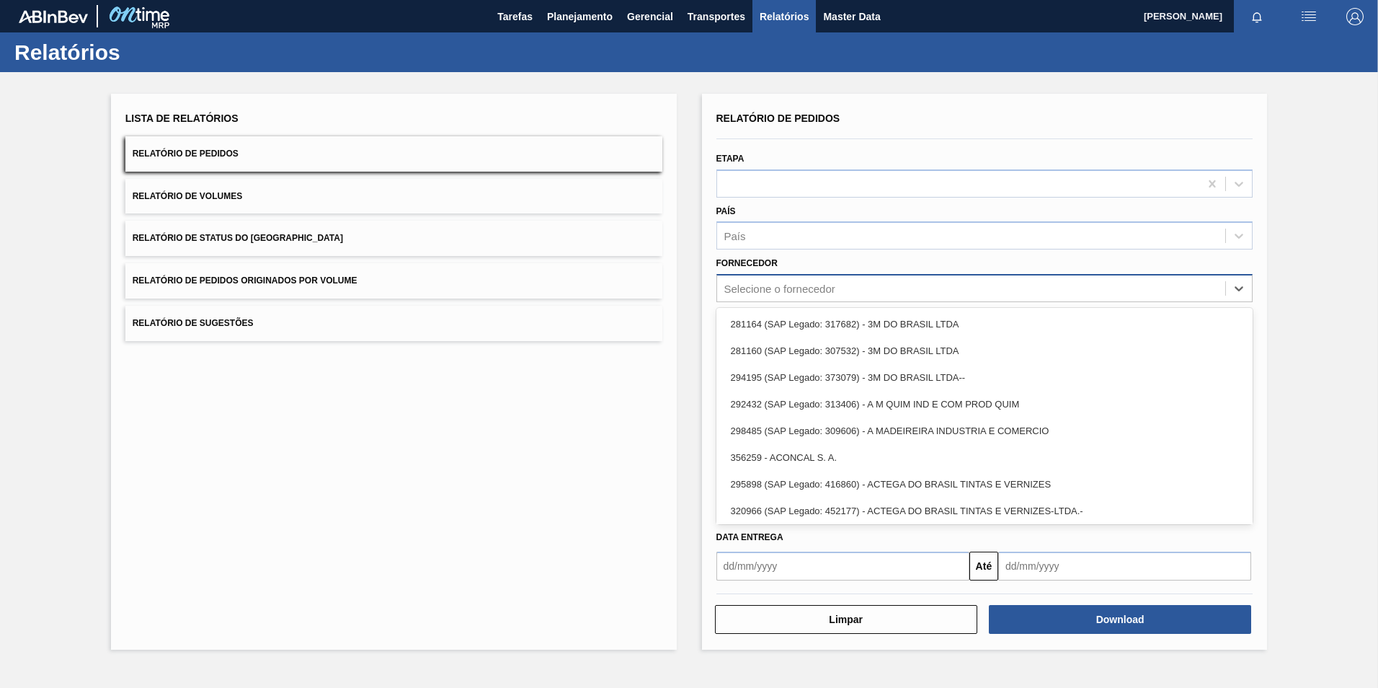
paste input "295201"
type input "295201"
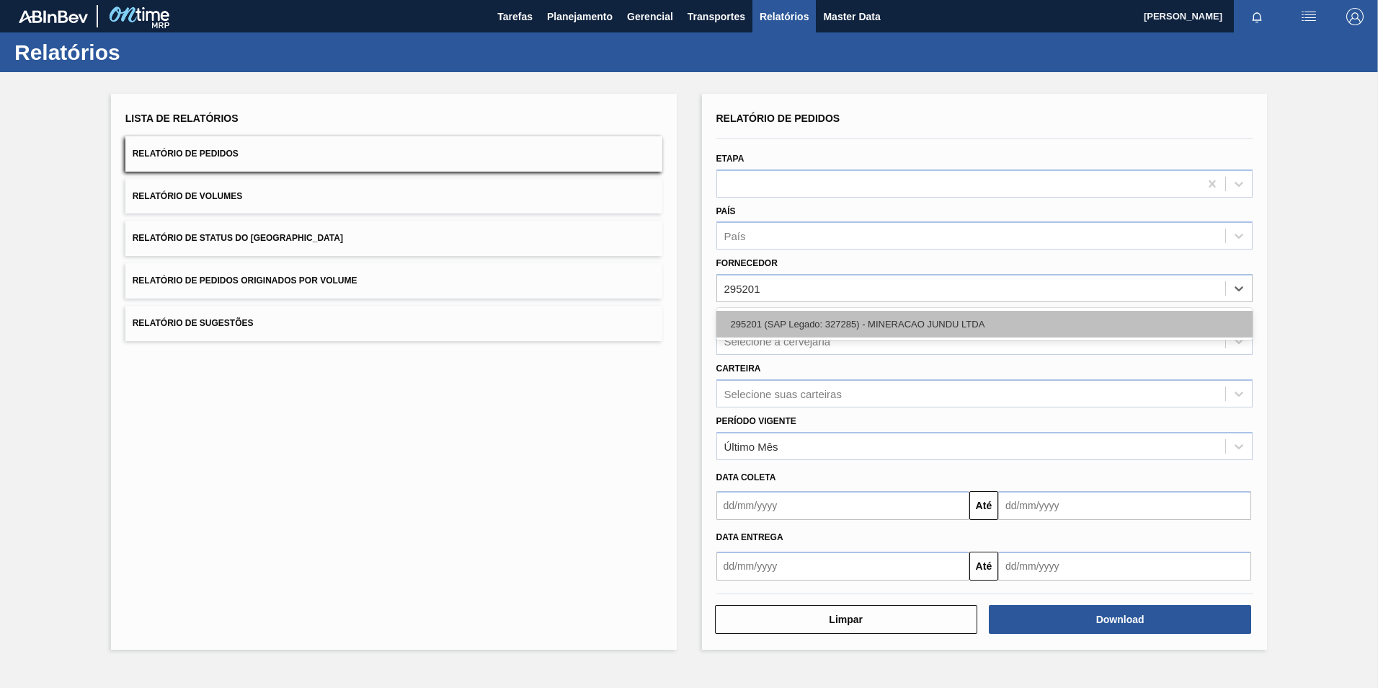
click at [866, 318] on div "295201 (SAP Legado: 327285) - MINERACAO JUNDU LTDA" at bounding box center [985, 324] width 537 height 27
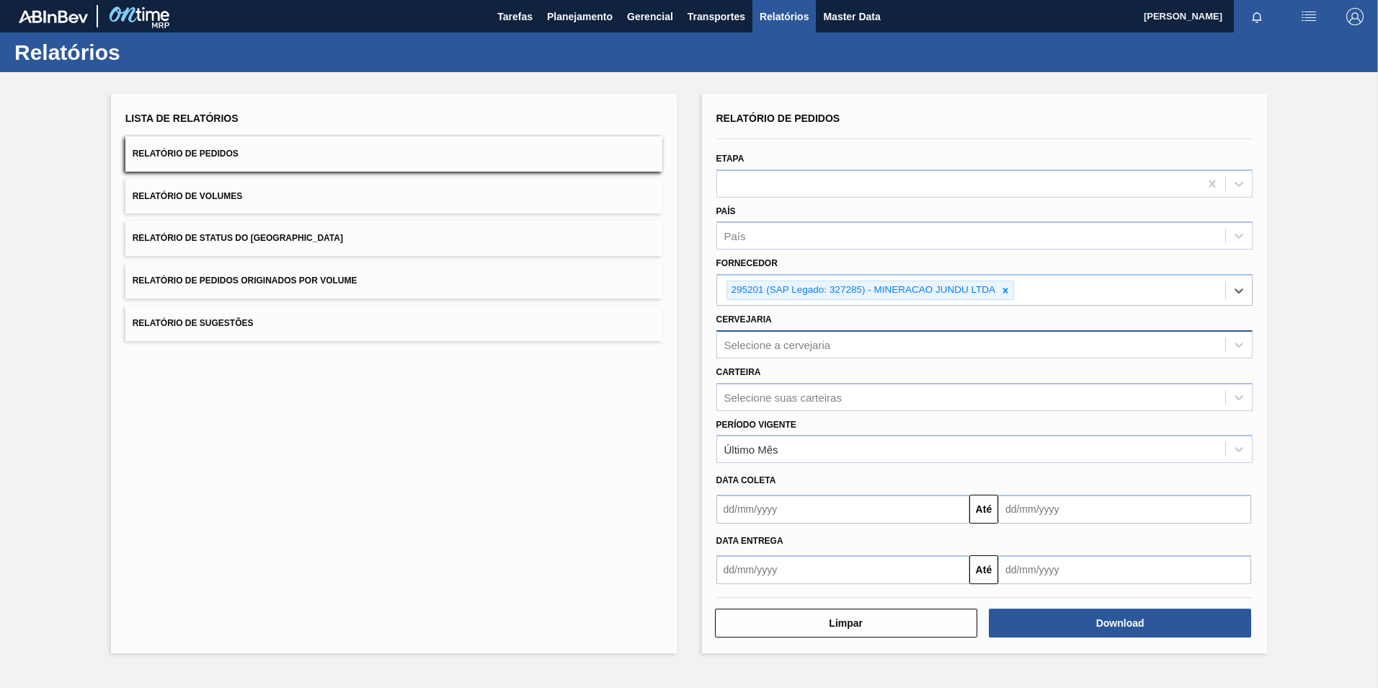
click at [806, 340] on div "Selecione a cervejaria" at bounding box center [778, 344] width 107 height 12
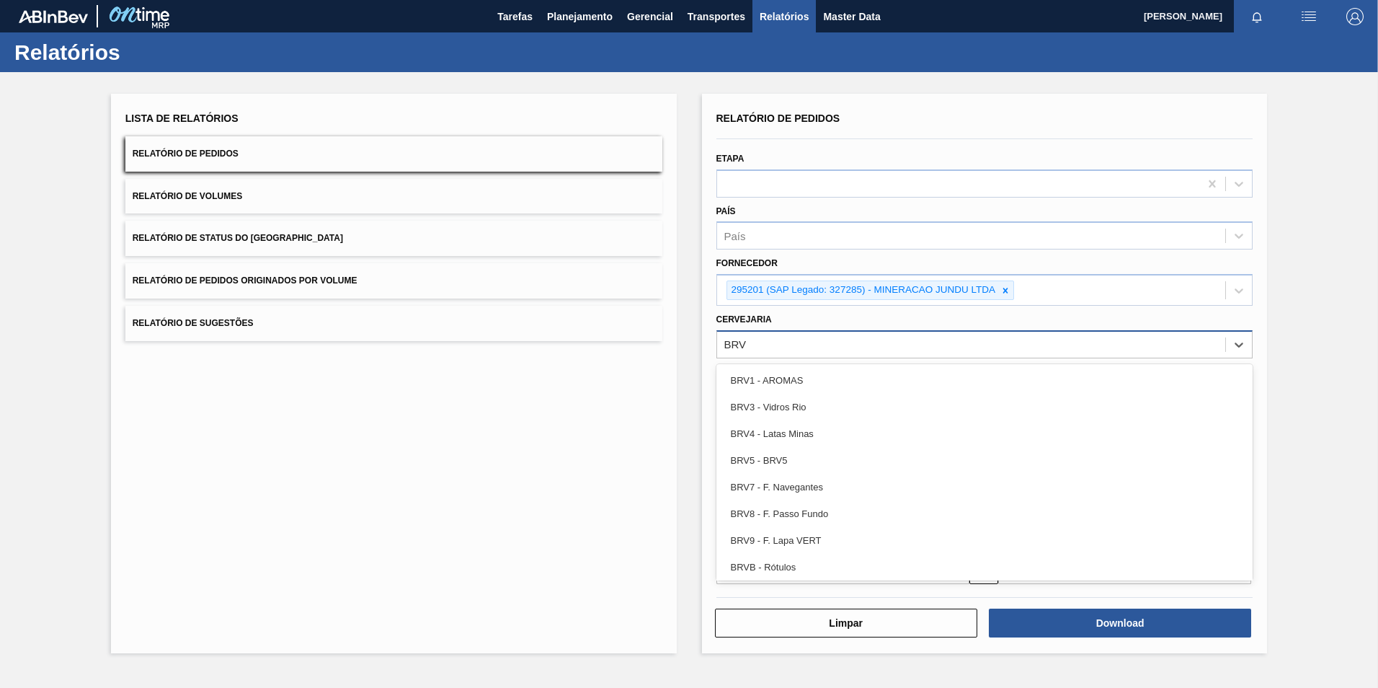
type input "BRV3"
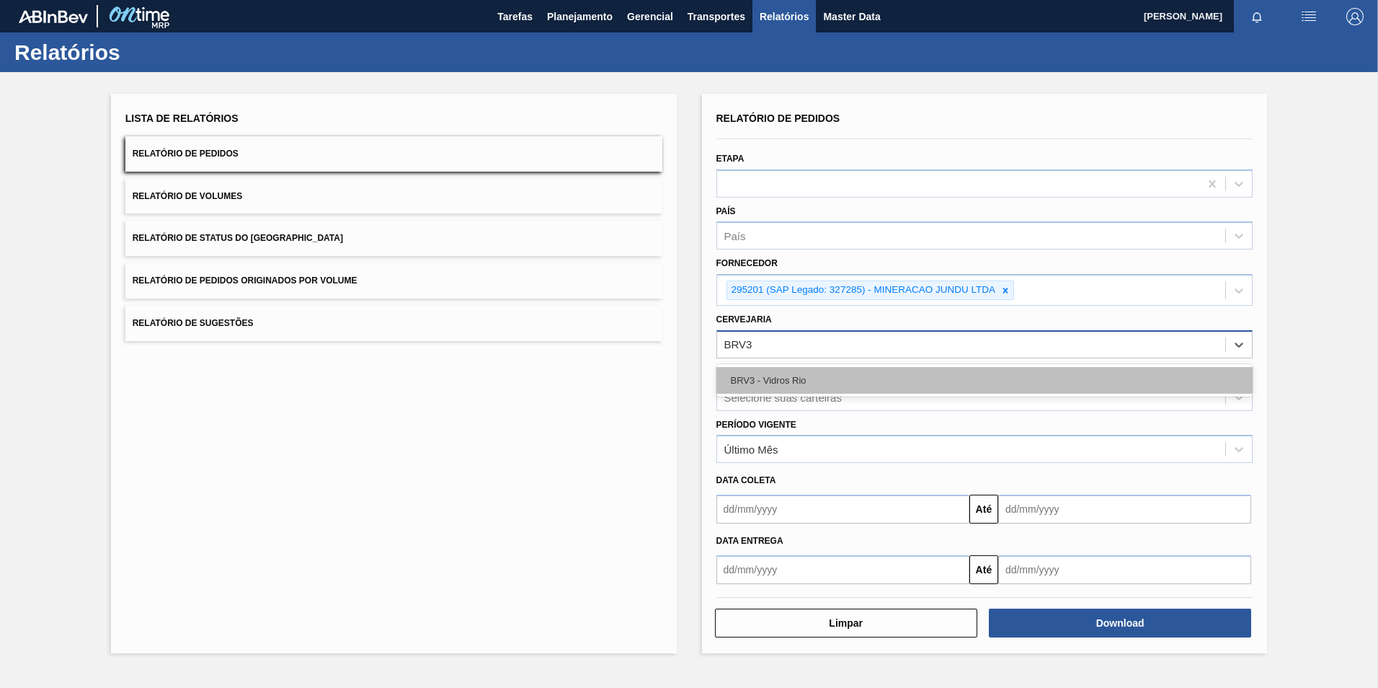
click at [791, 373] on div "BRV3 - Vidros Rio" at bounding box center [985, 380] width 537 height 27
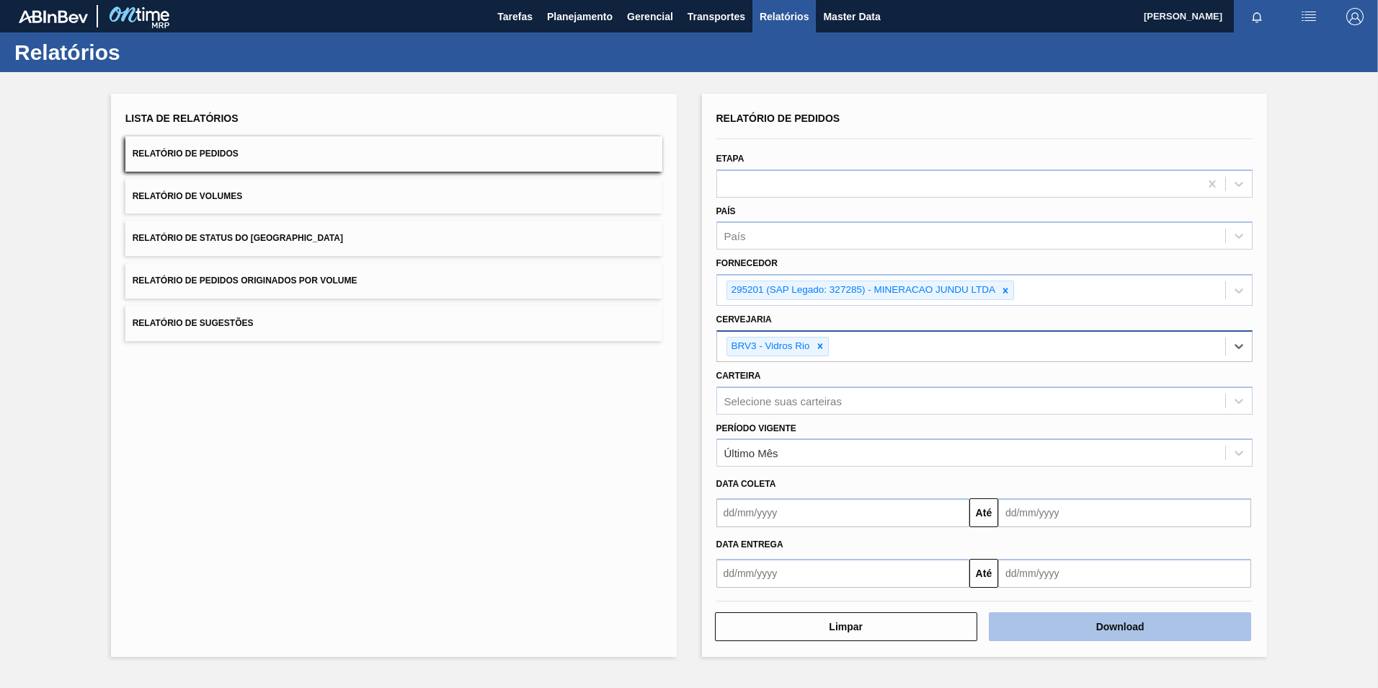
click at [1130, 639] on button "Download" at bounding box center [1120, 626] width 262 height 29
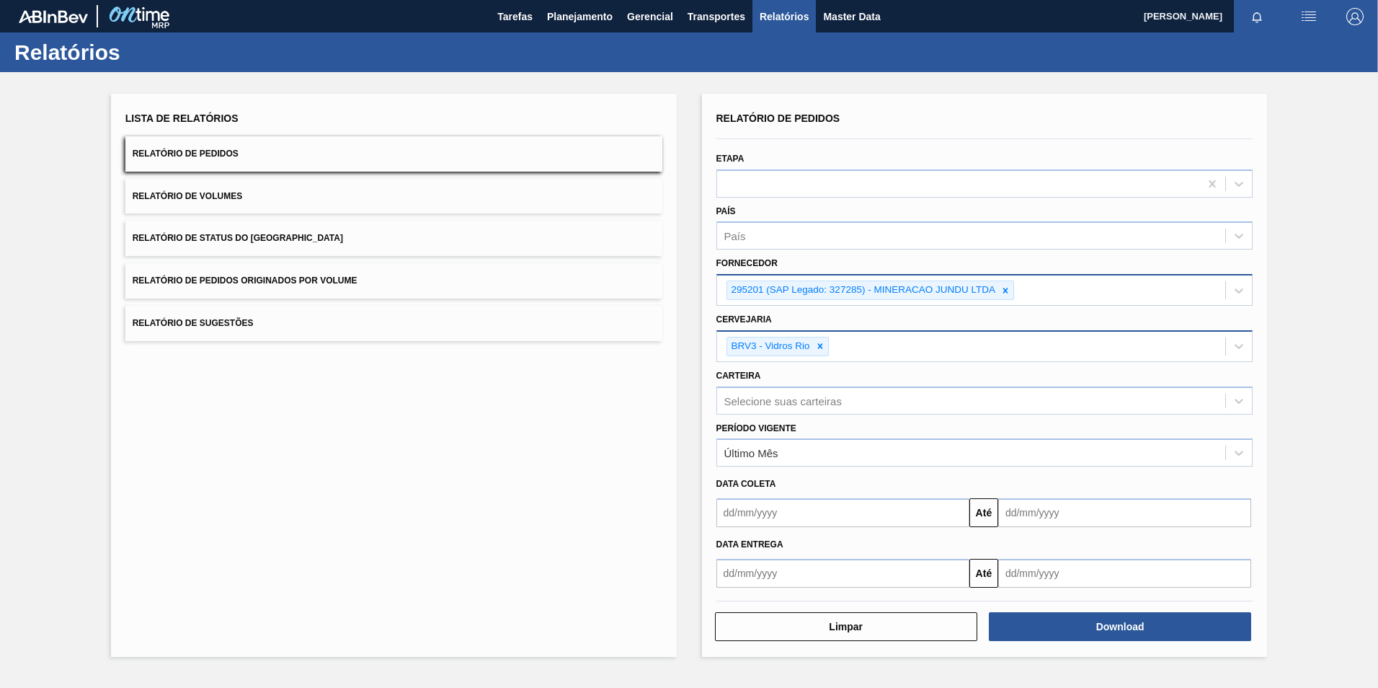
click at [1002, 289] on icon at bounding box center [1006, 290] width 10 height 10
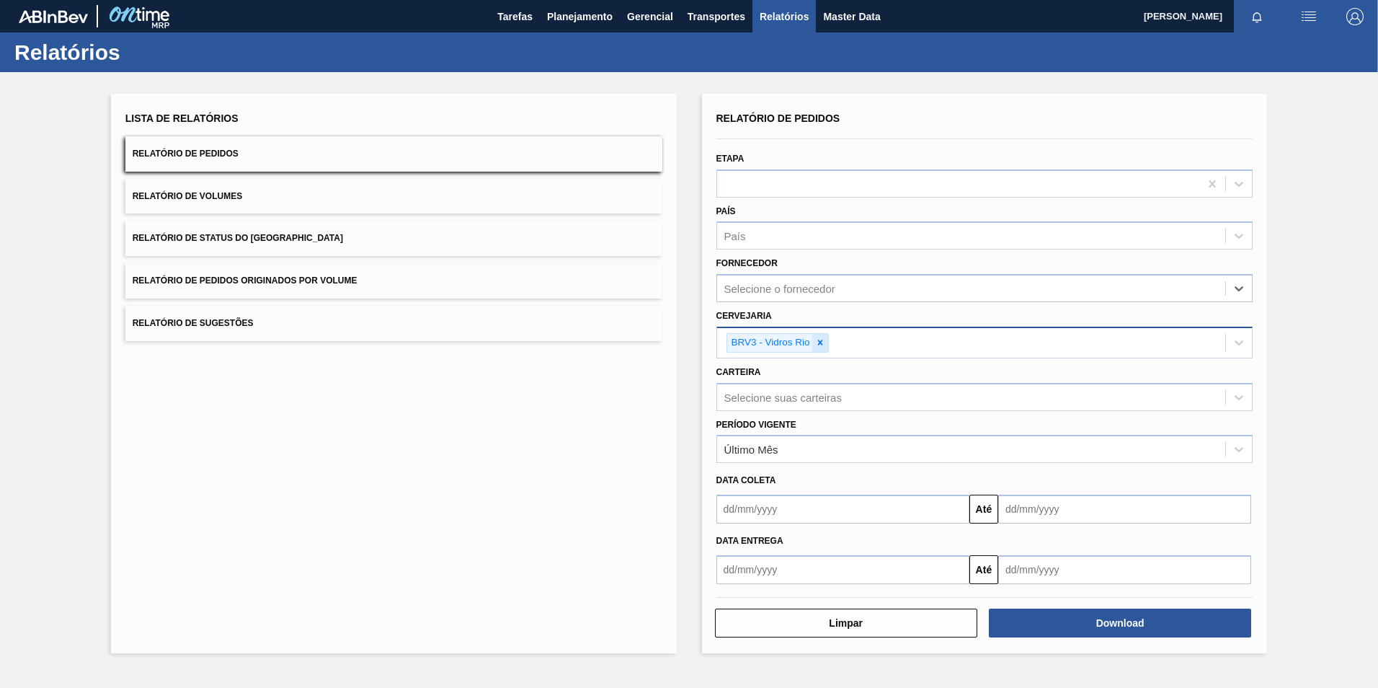
click at [823, 345] on icon at bounding box center [820, 342] width 10 height 10
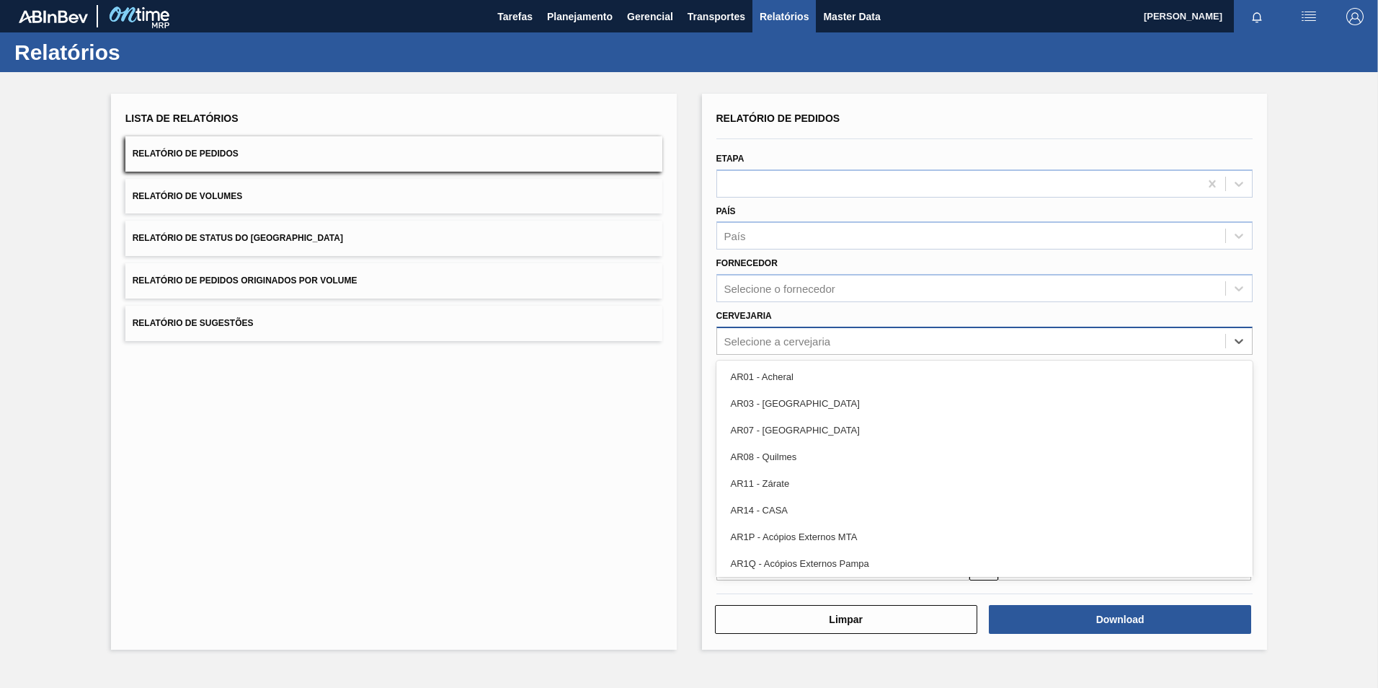
click at [773, 337] on div "Selecione a cervejaria" at bounding box center [778, 341] width 107 height 12
paste input "brv3"
type input "brv3"
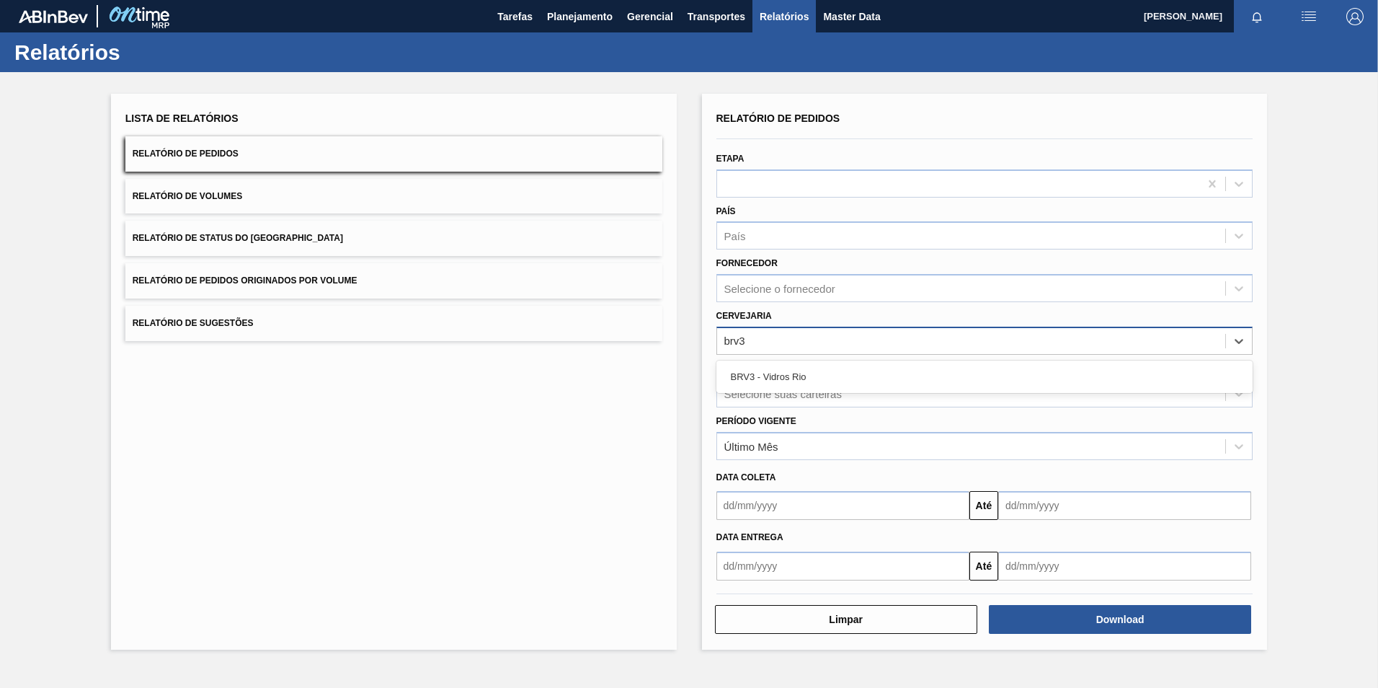
click at [771, 374] on div "BRV3 - Vidros Rio" at bounding box center [985, 376] width 537 height 27
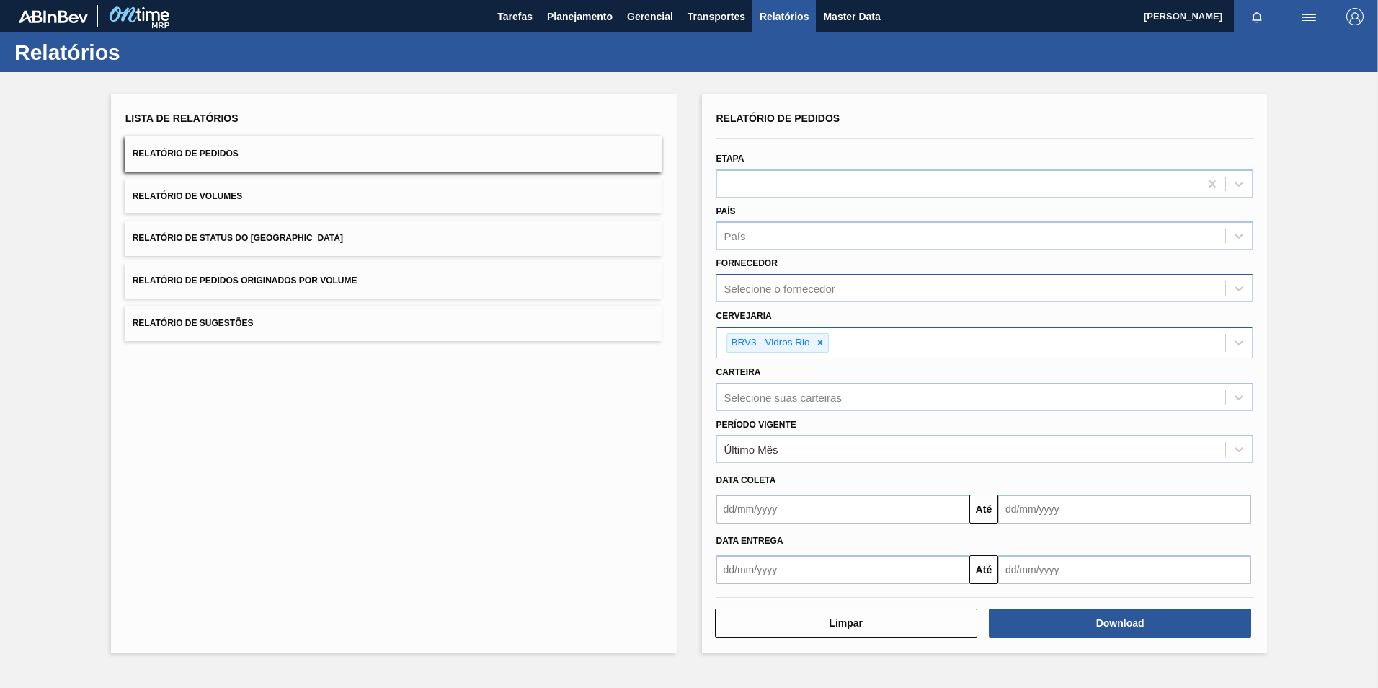
click at [760, 285] on div "Selecione o fornecedor" at bounding box center [780, 289] width 111 height 12
paste input "303198"
type input "303198"
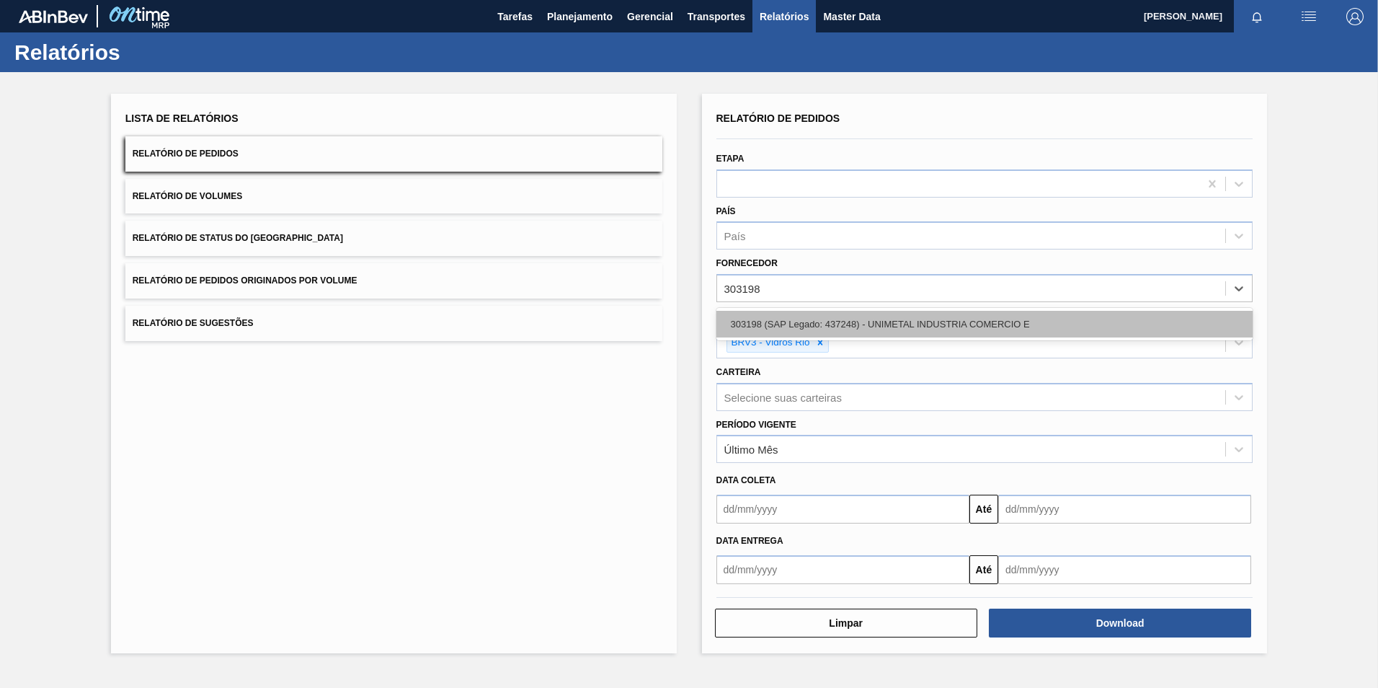
click at [812, 323] on div "303198 (SAP Legado: 437248) - UNIMETAL INDUSTRIA COMERCIO E" at bounding box center [985, 324] width 537 height 27
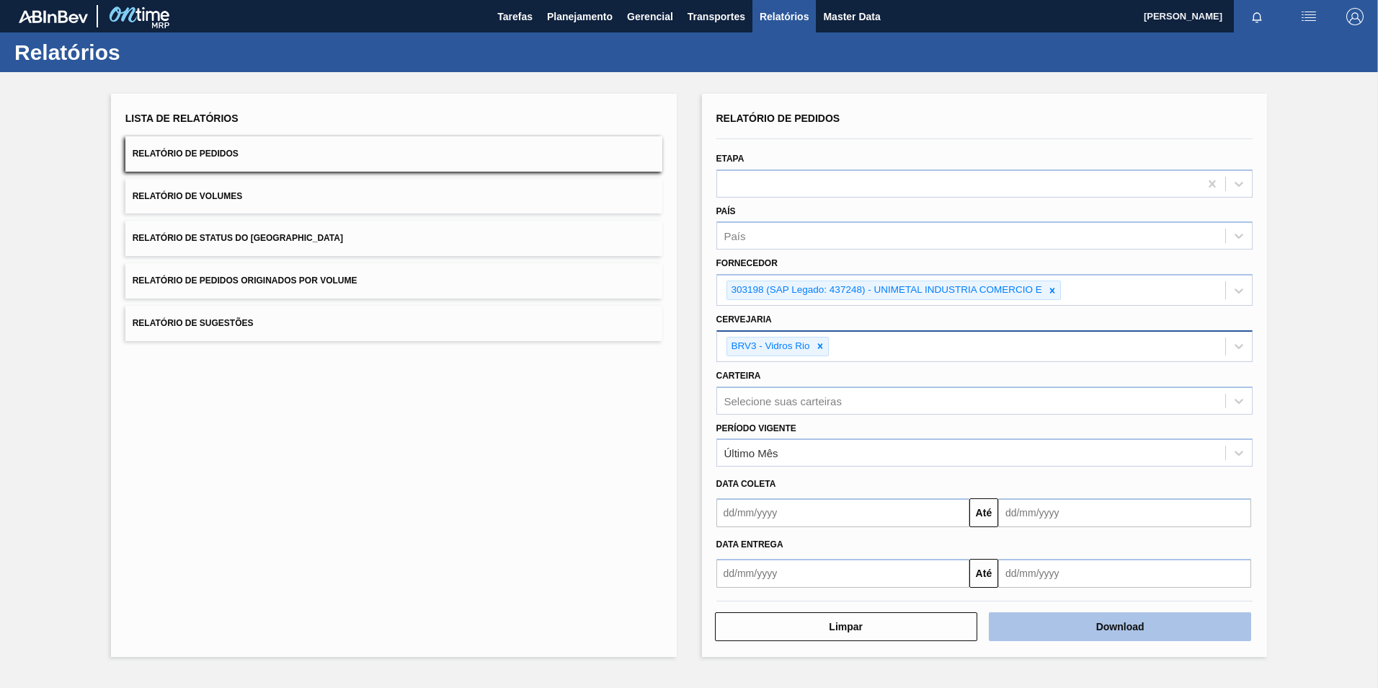
click at [1050, 620] on button "Download" at bounding box center [1120, 626] width 262 height 29
